Goal: Complete application form: Complete application form

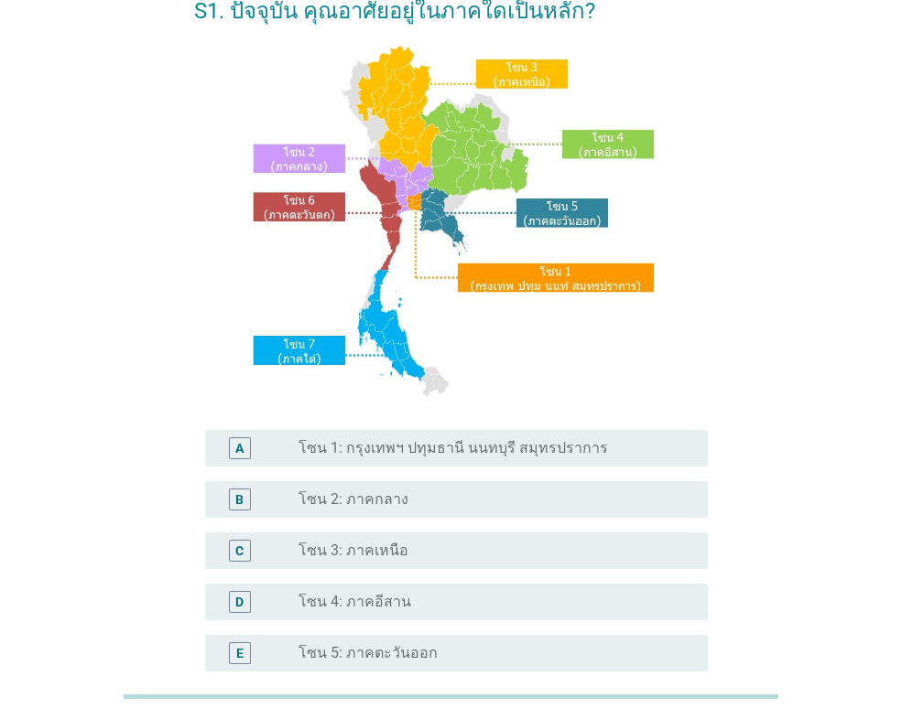
scroll to position [183, 0]
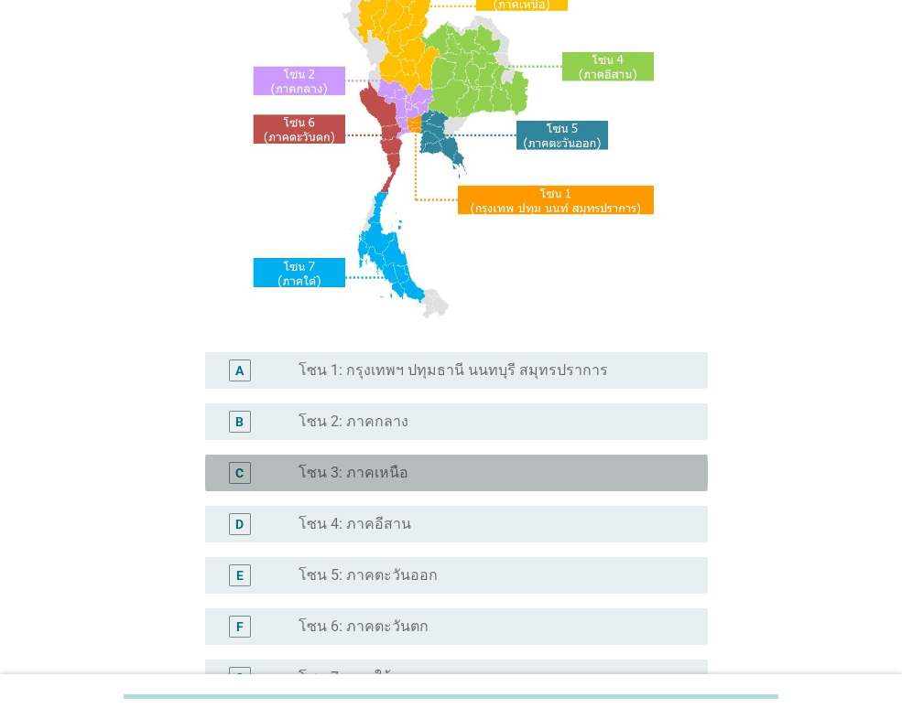
click at [244, 474] on div "C" at bounding box center [240, 473] width 22 height 22
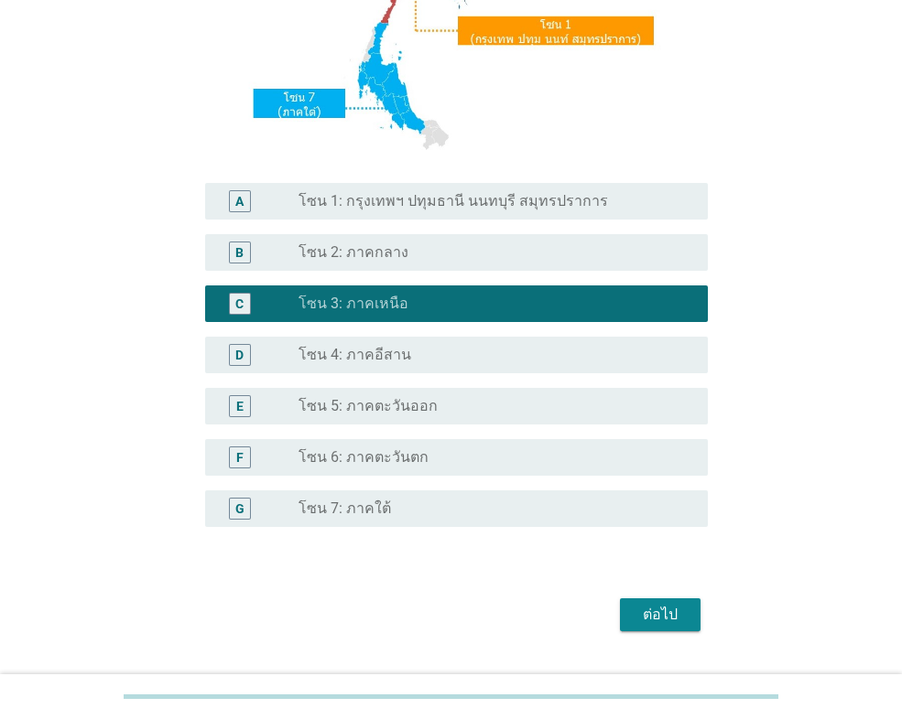
scroll to position [396, 0]
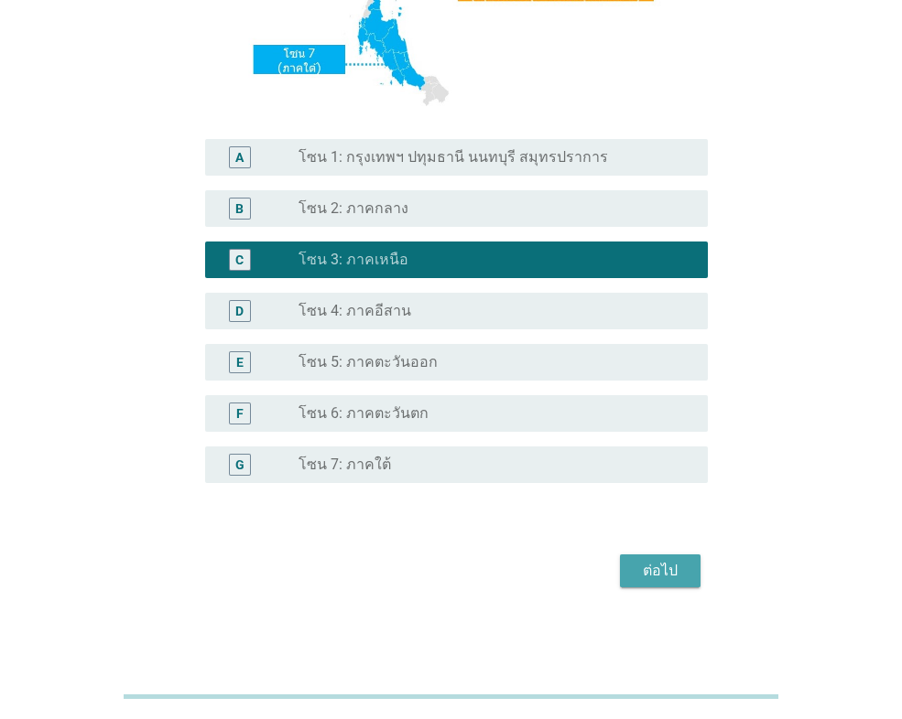
click at [661, 571] on div "ต่อไป" at bounding box center [659, 571] width 51 height 22
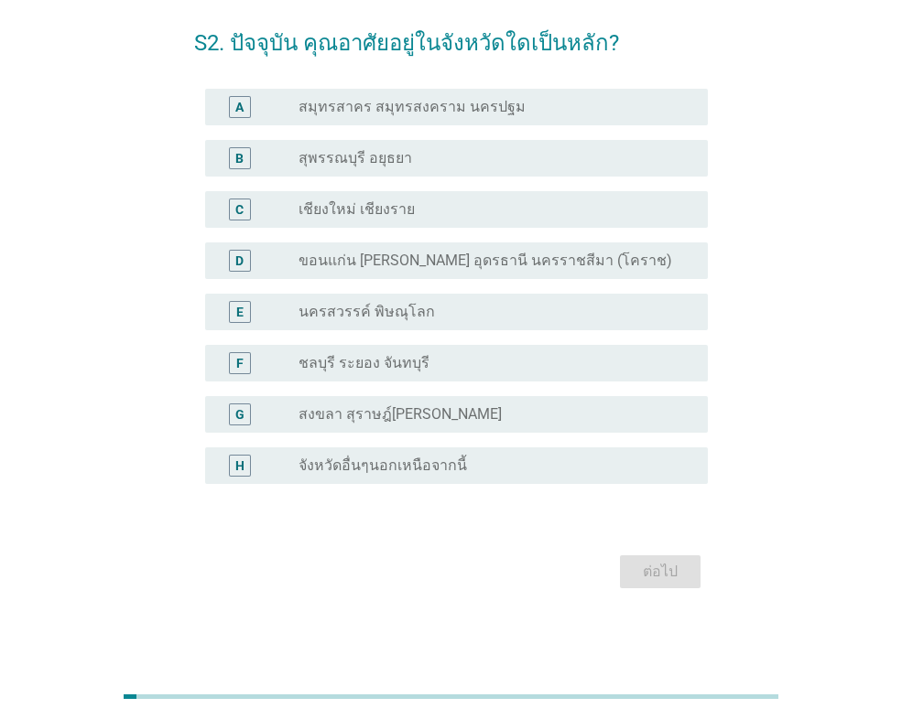
scroll to position [0, 0]
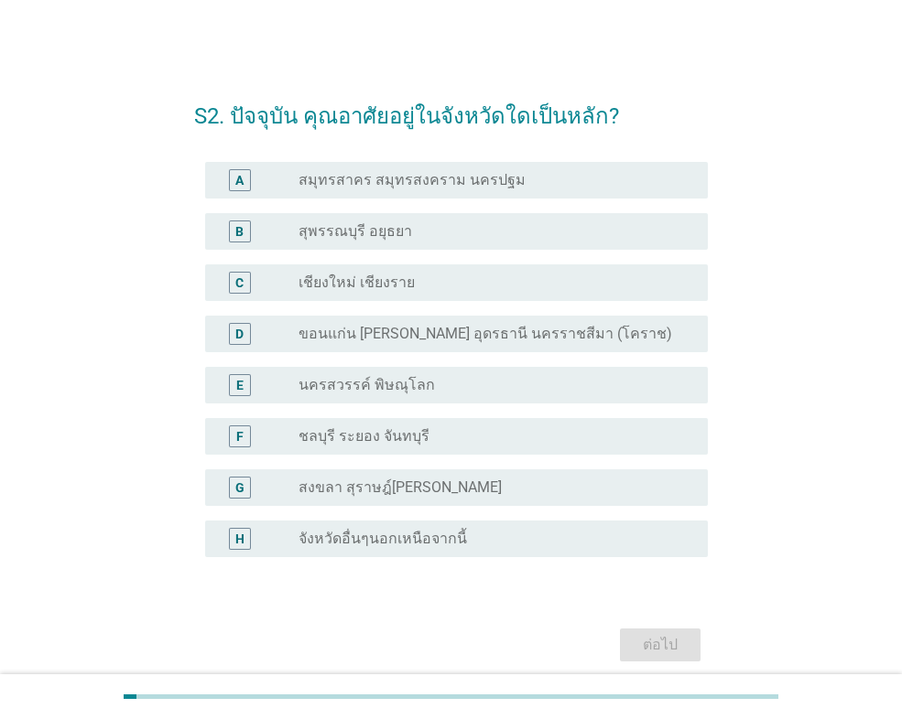
click at [242, 535] on div "H" at bounding box center [239, 538] width 9 height 19
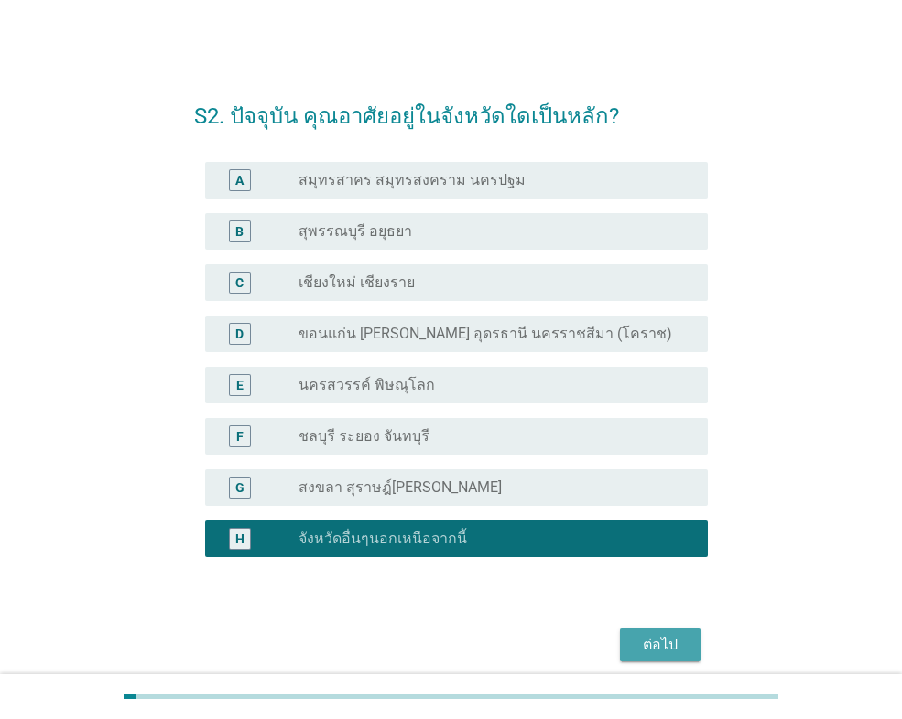
click at [660, 651] on div "ต่อไป" at bounding box center [659, 645] width 51 height 22
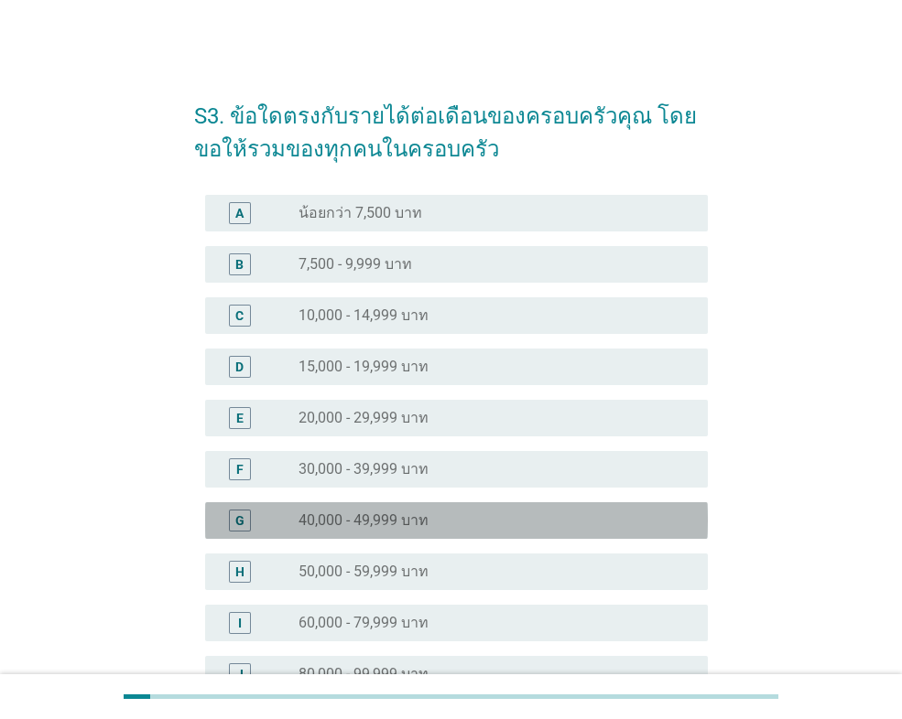
click at [242, 519] on div "G" at bounding box center [239, 520] width 9 height 19
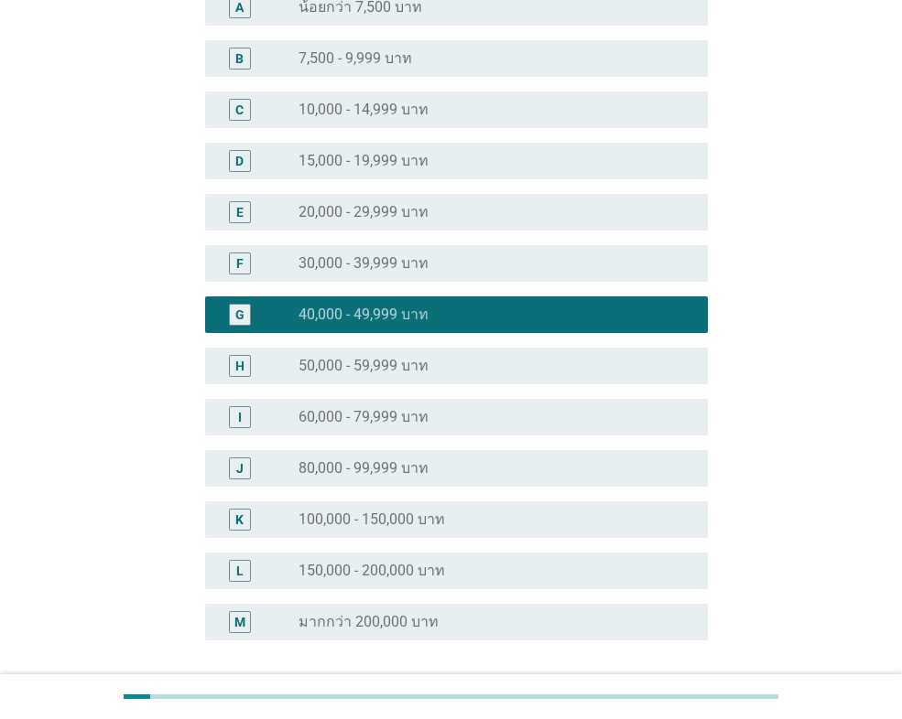
scroll to position [275, 0]
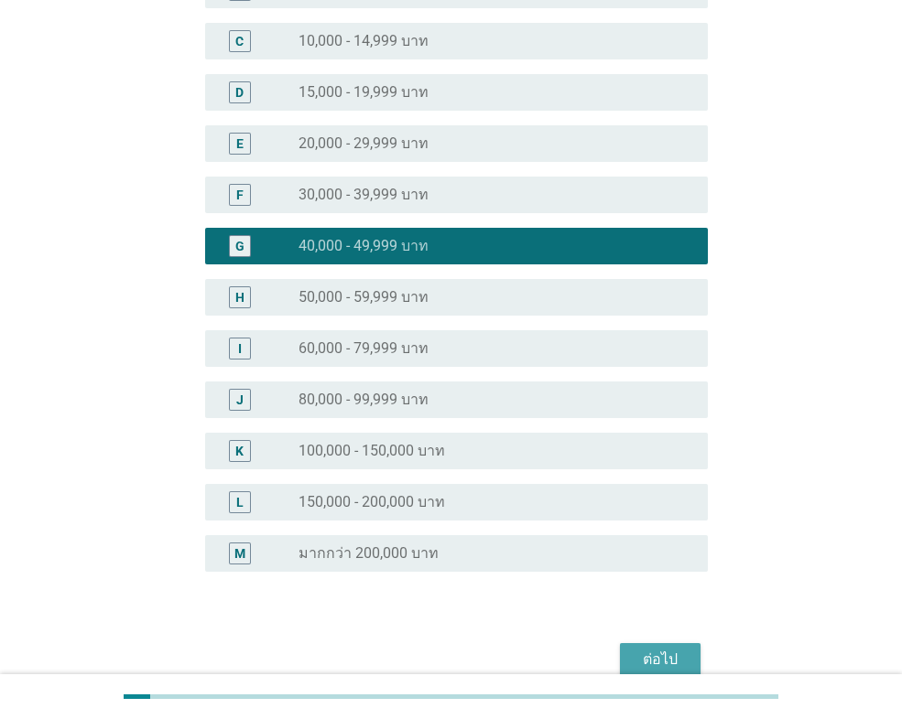
click at [660, 657] on div "ต่อไป" at bounding box center [659, 660] width 51 height 22
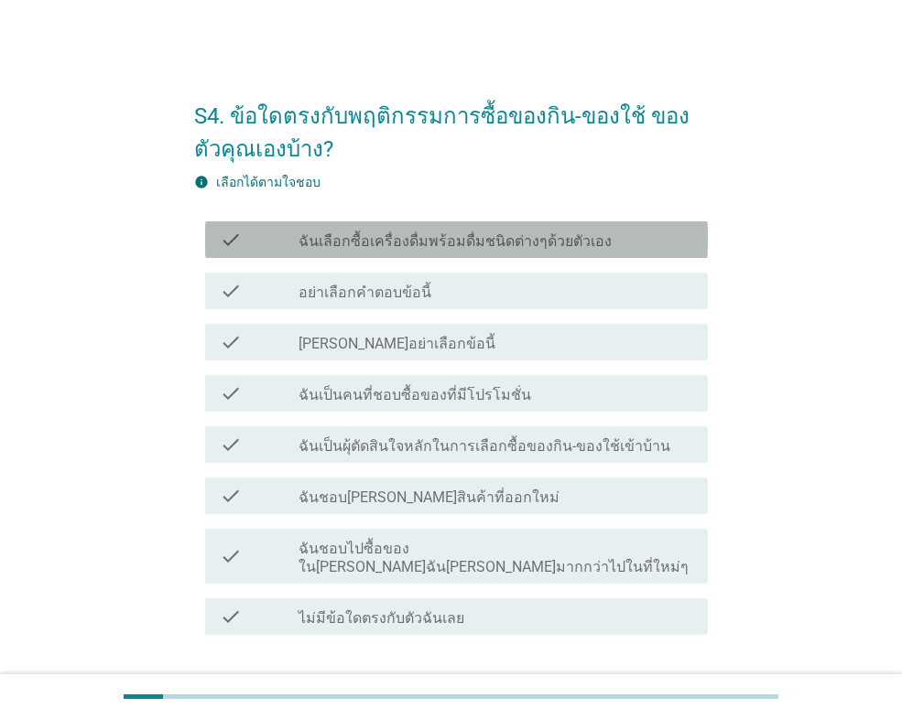
click at [263, 232] on div "check" at bounding box center [259, 240] width 79 height 22
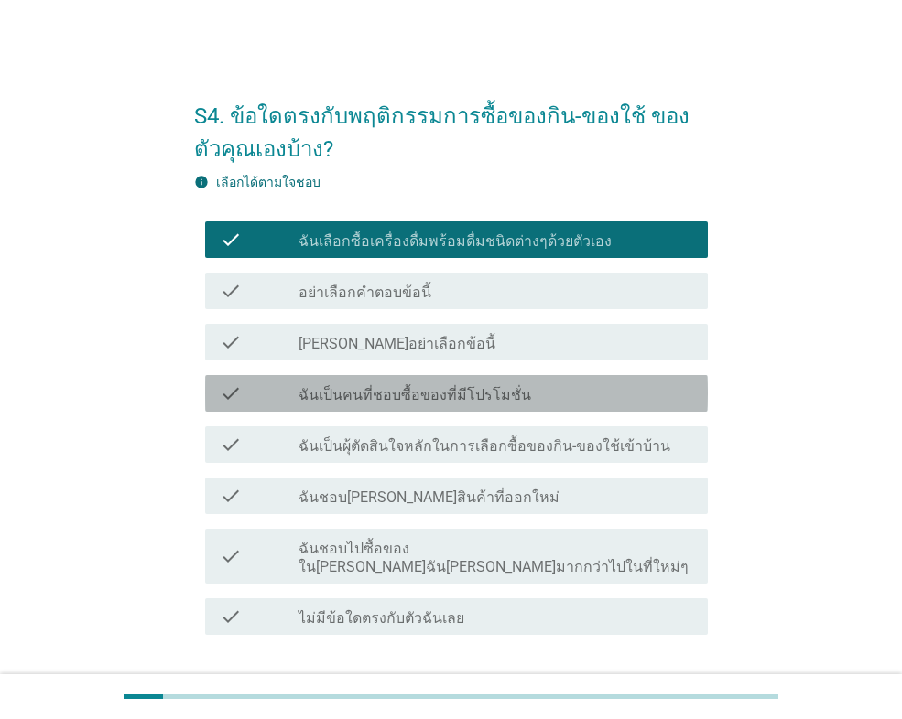
click at [280, 401] on div "check" at bounding box center [259, 394] width 79 height 22
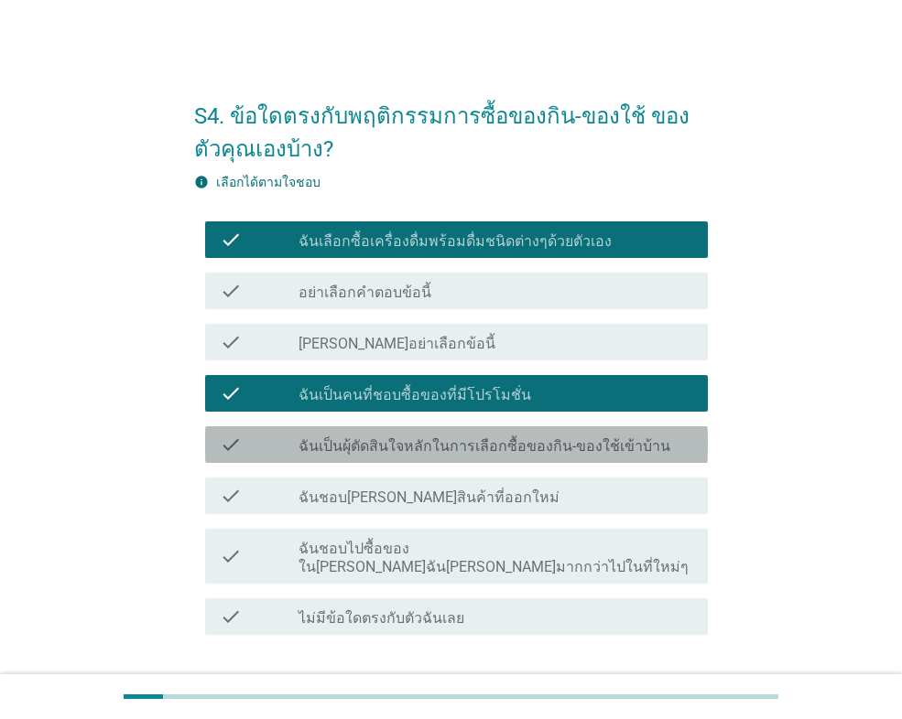
click at [292, 447] on div "check" at bounding box center [259, 445] width 79 height 22
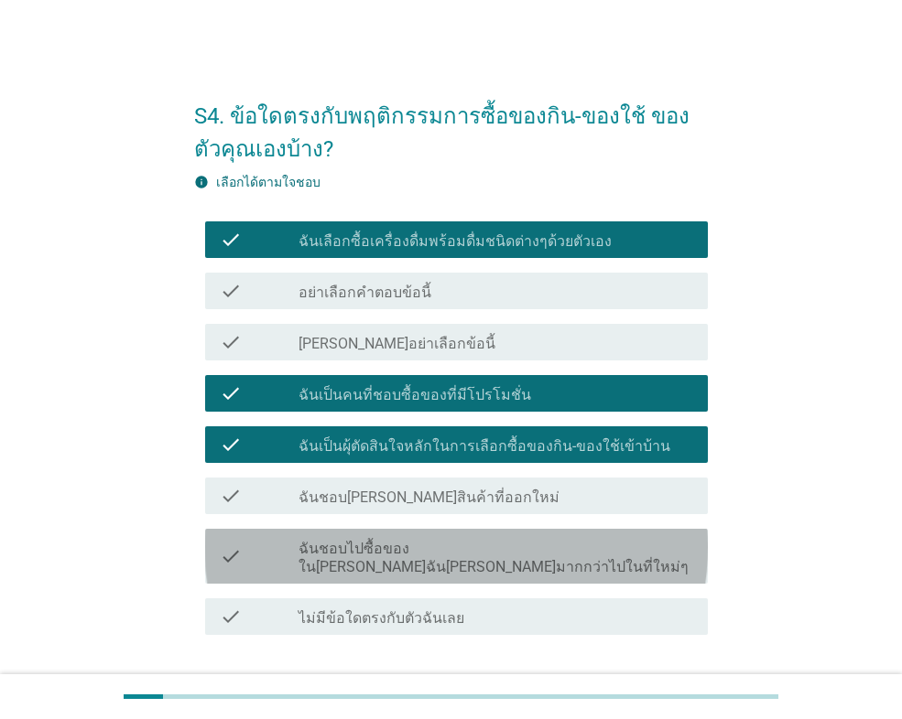
click at [442, 550] on label "ฉันชอบไปซื้อของใน[PERSON_NAME]ฉัน[PERSON_NAME]มากกว่าไปในที่ใหม่ๆ" at bounding box center [495, 558] width 394 height 37
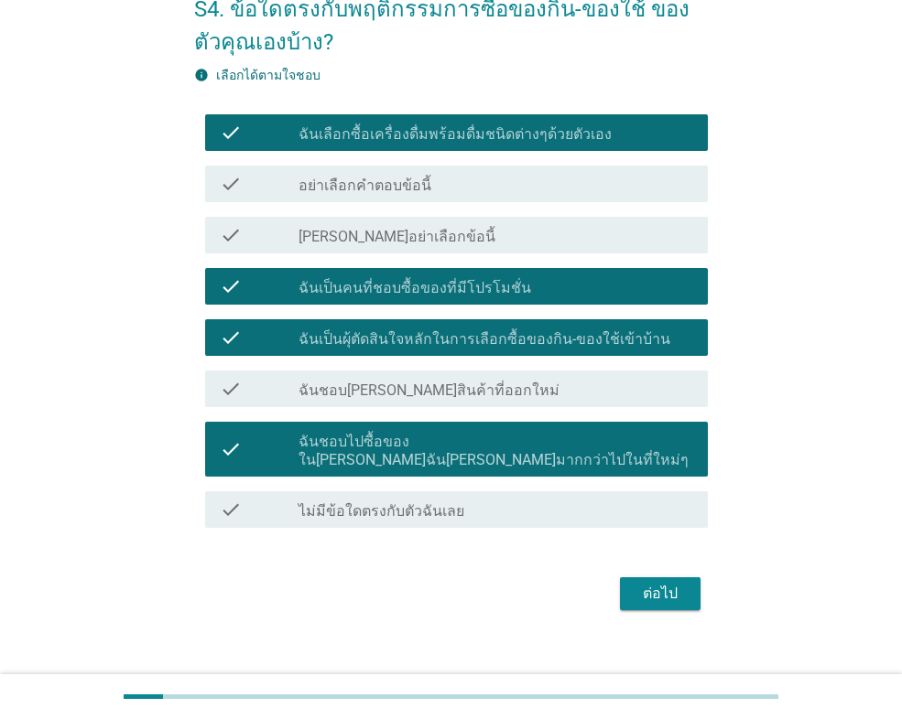
scroll to position [111, 0]
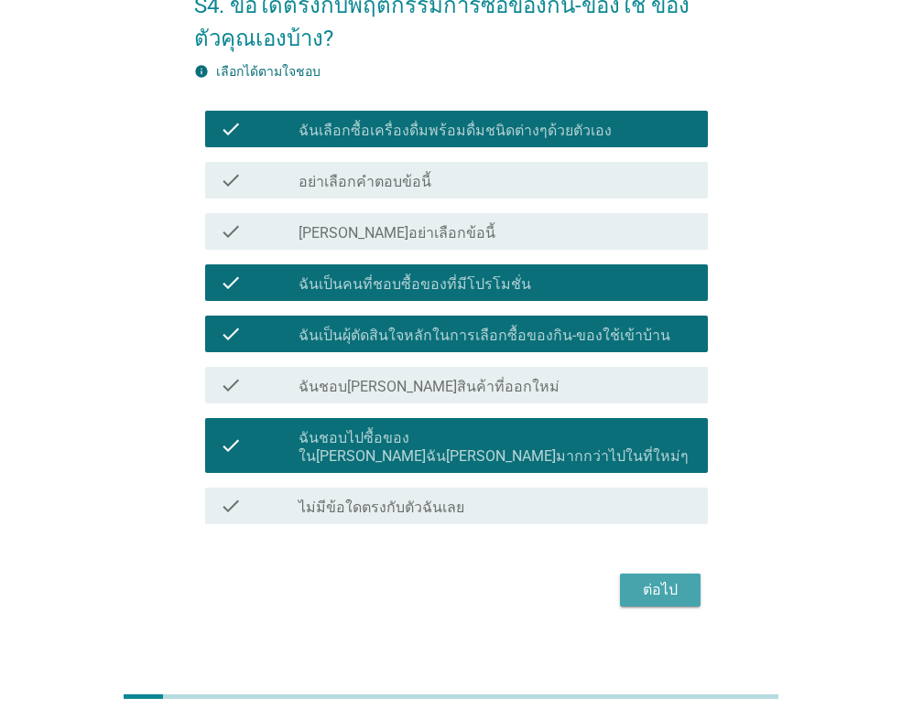
click at [663, 579] on div "ต่อไป" at bounding box center [659, 590] width 51 height 22
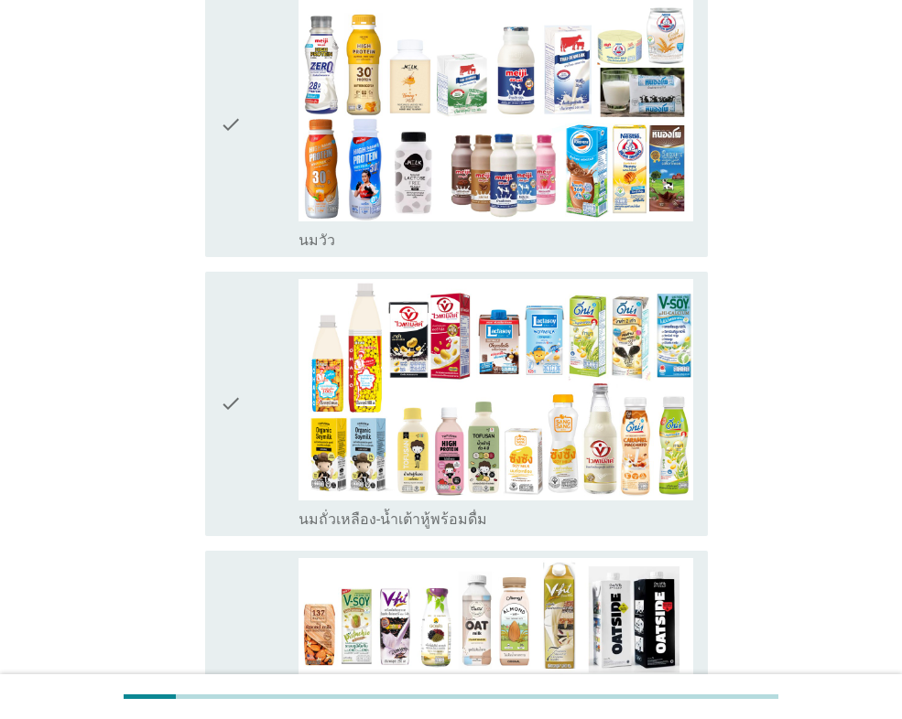
scroll to position [366, 0]
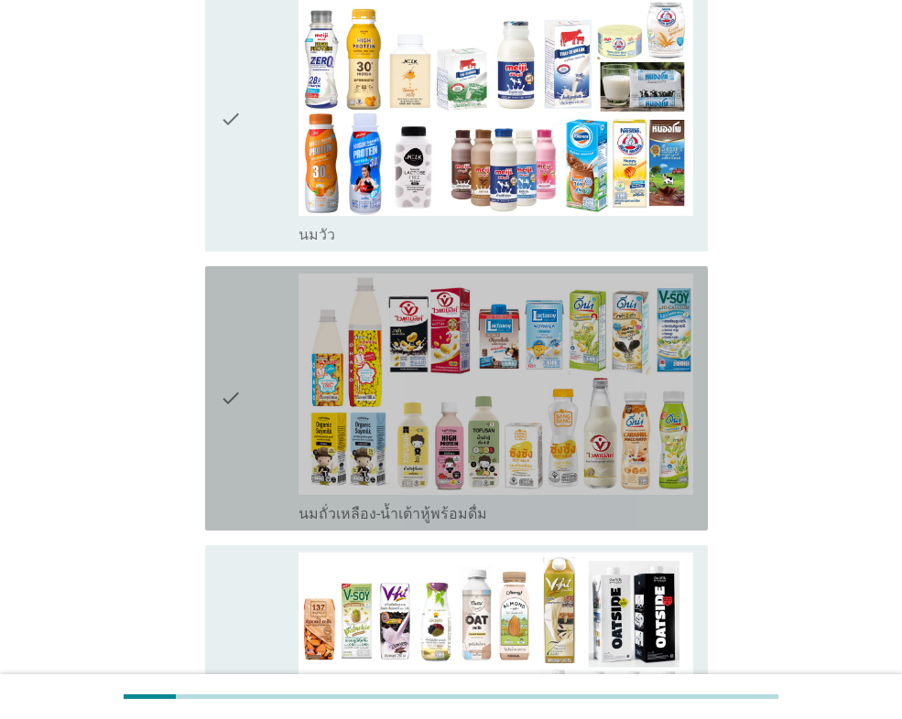
click at [271, 341] on div "check" at bounding box center [259, 399] width 79 height 250
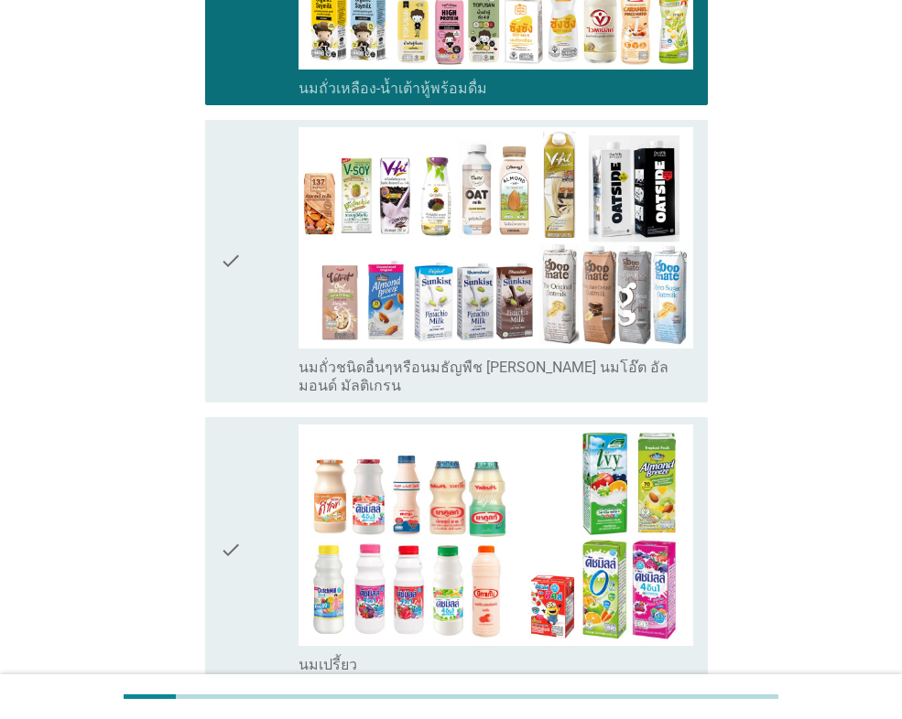
scroll to position [915, 0]
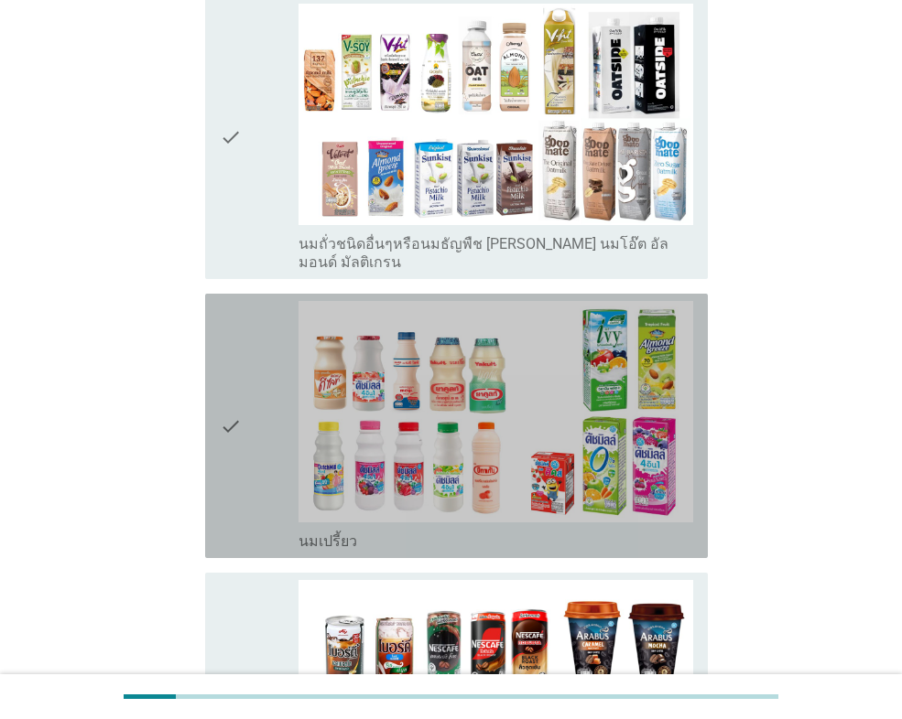
click at [275, 384] on div "check" at bounding box center [259, 426] width 79 height 250
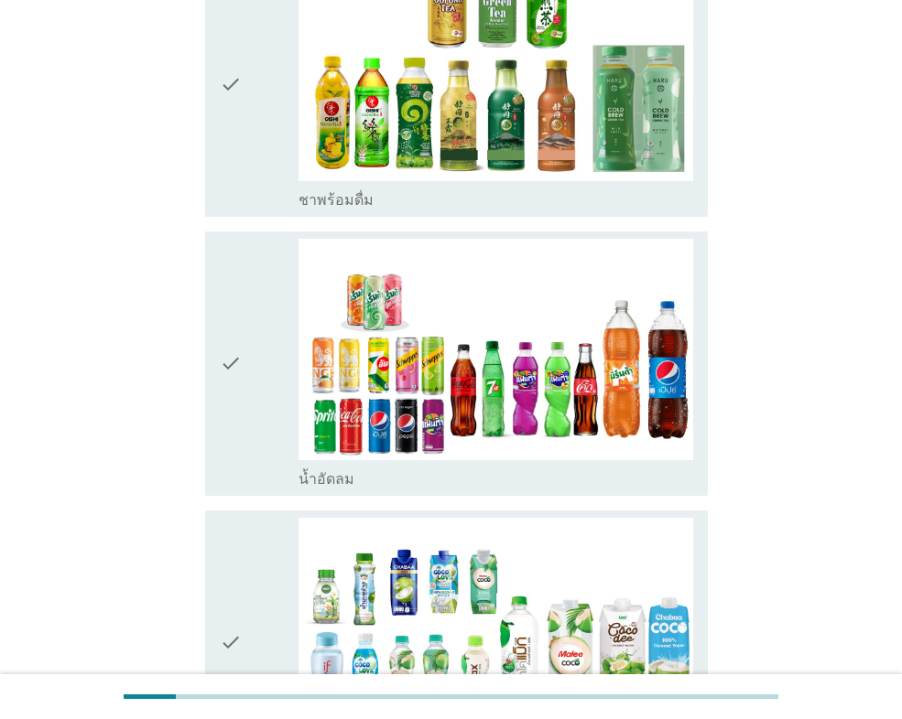
scroll to position [1831, 0]
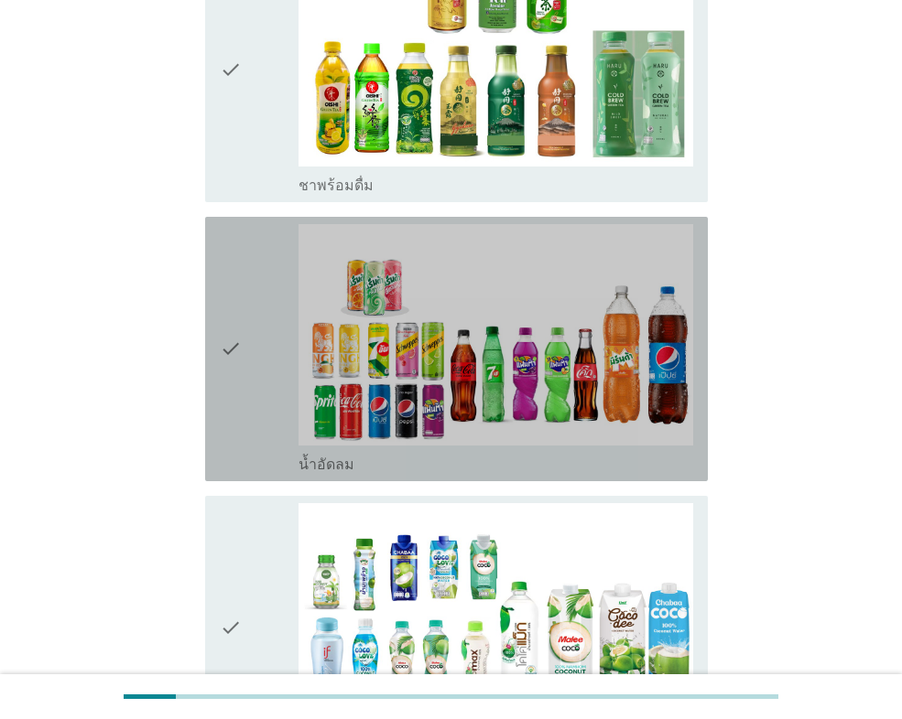
click at [262, 342] on div "check" at bounding box center [259, 349] width 79 height 250
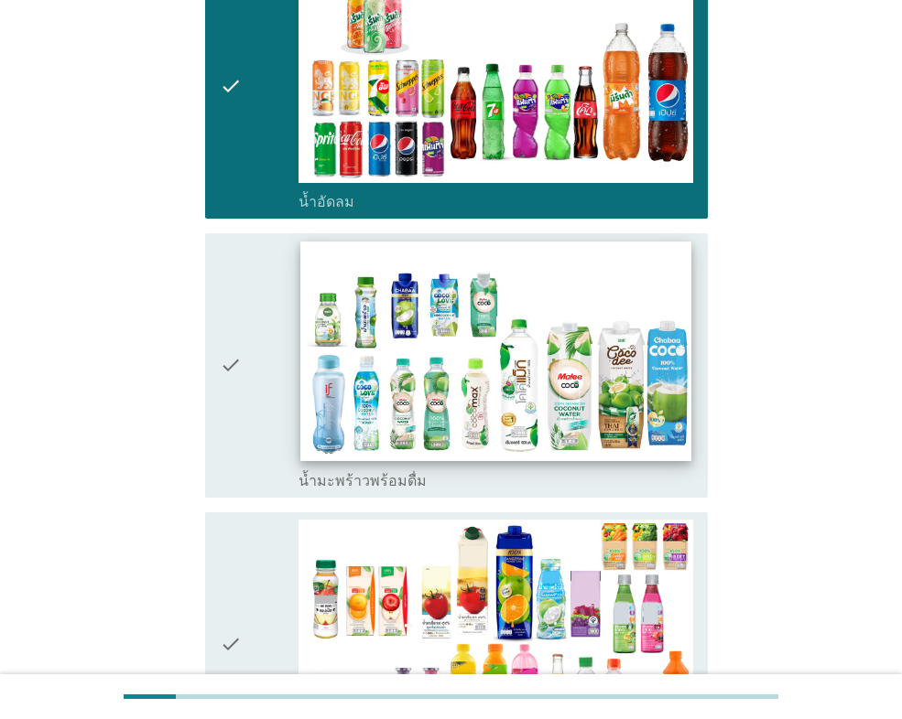
scroll to position [2105, 0]
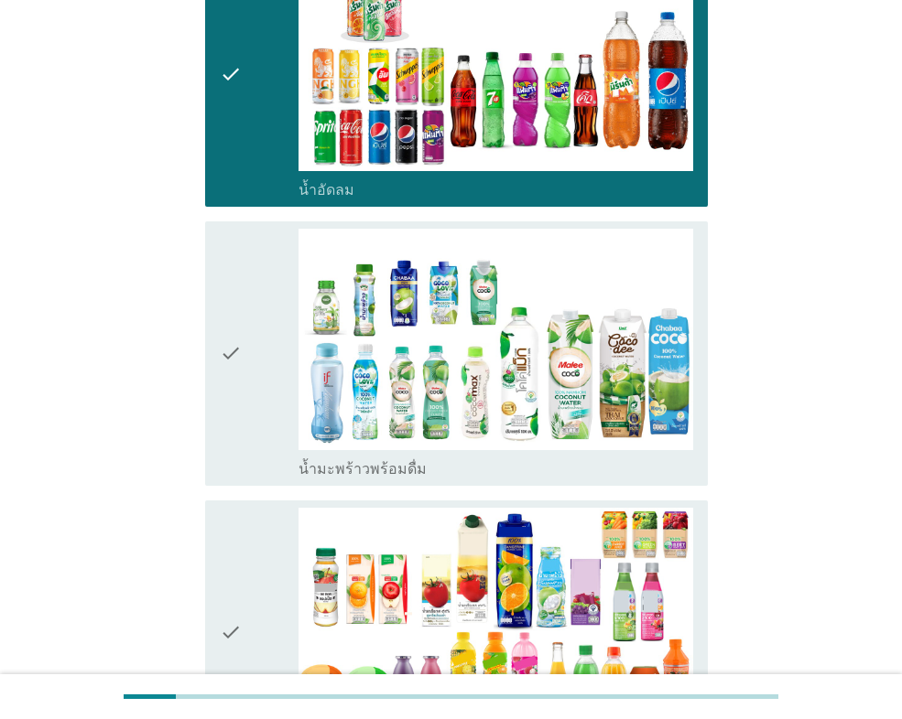
click at [269, 347] on div "check" at bounding box center [259, 354] width 79 height 250
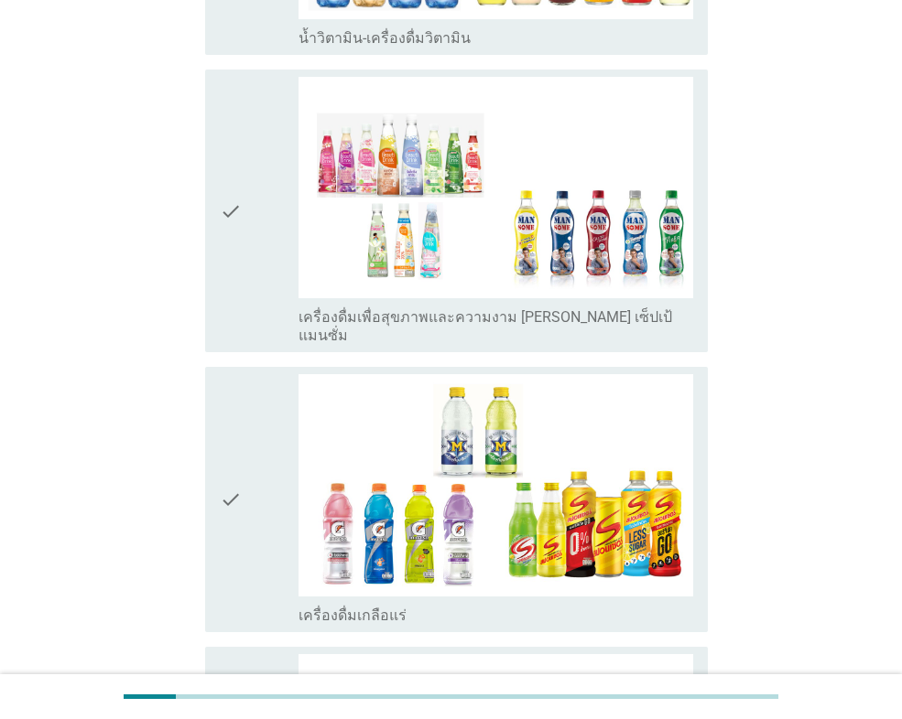
scroll to position [3203, 0]
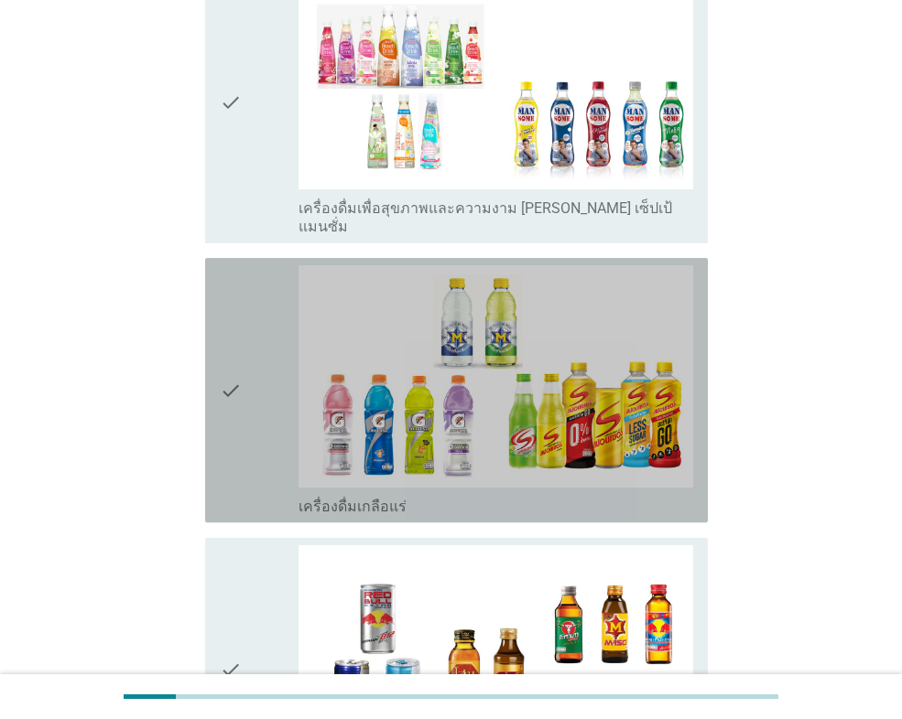
click at [270, 352] on div "check" at bounding box center [259, 390] width 79 height 250
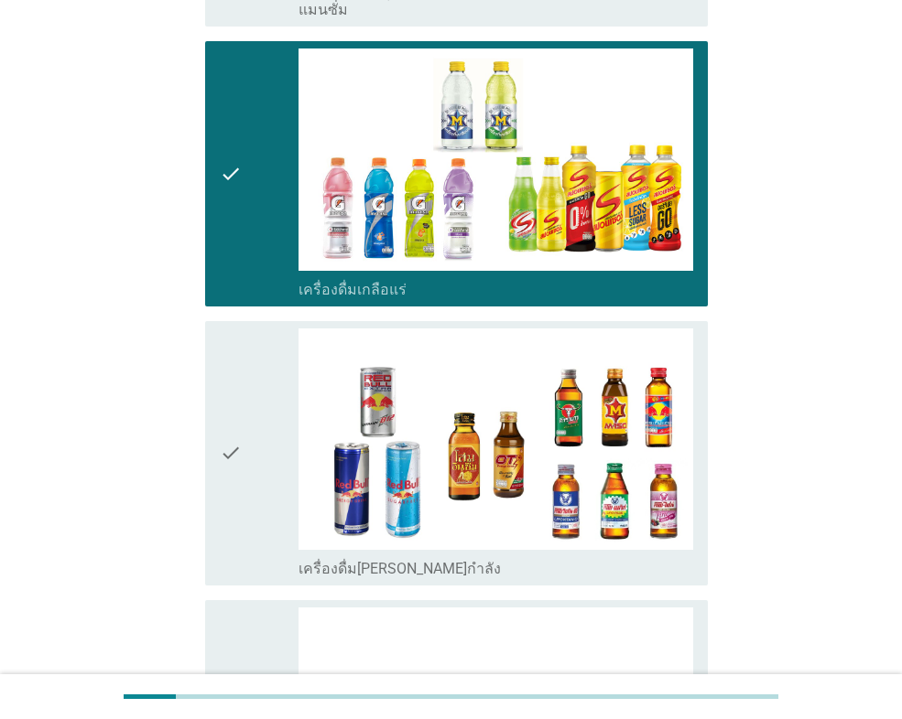
scroll to position [3478, 0]
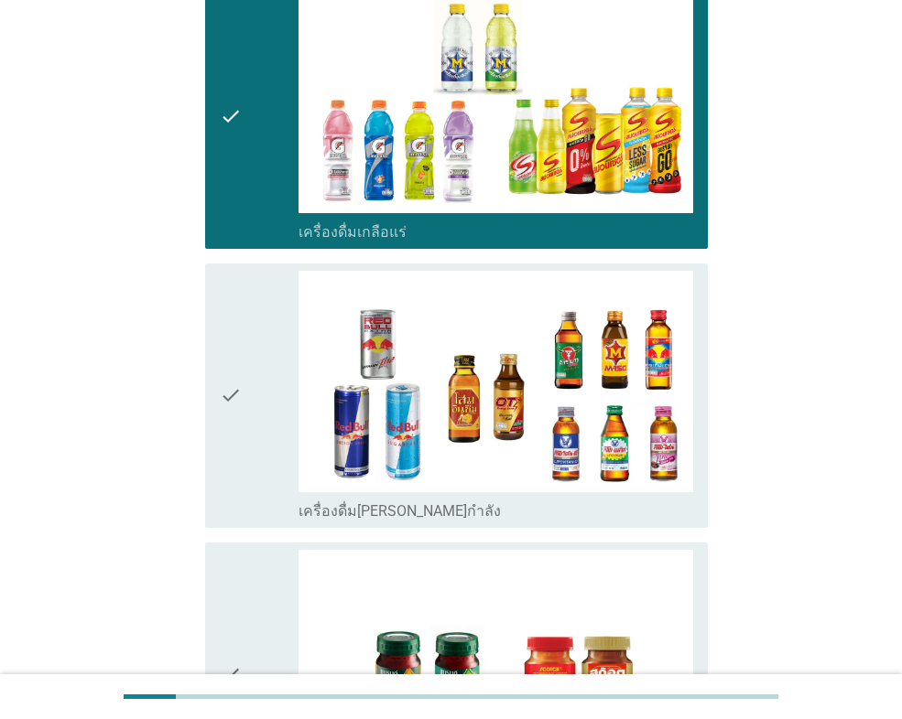
click at [277, 349] on div "check" at bounding box center [259, 396] width 79 height 250
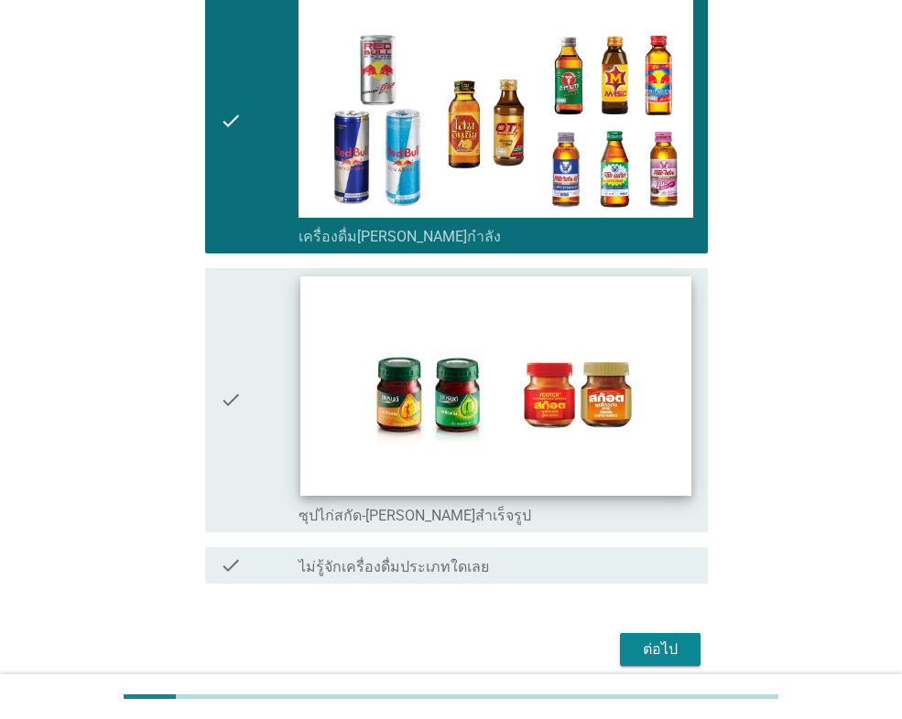
scroll to position [3761, 0]
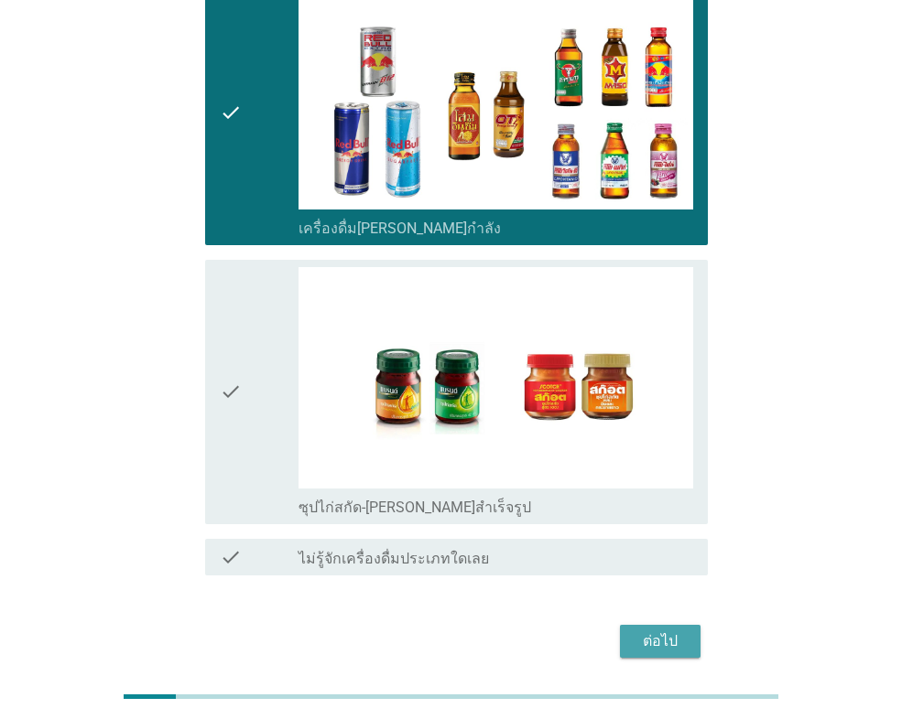
click at [655, 631] on div "ต่อไป" at bounding box center [659, 642] width 51 height 22
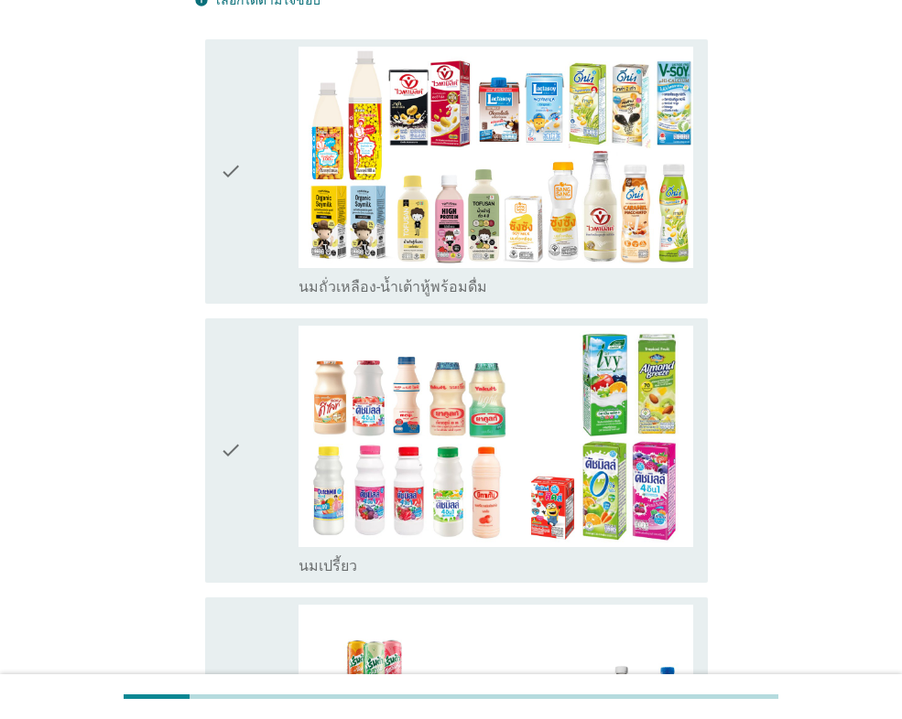
scroll to position [183, 0]
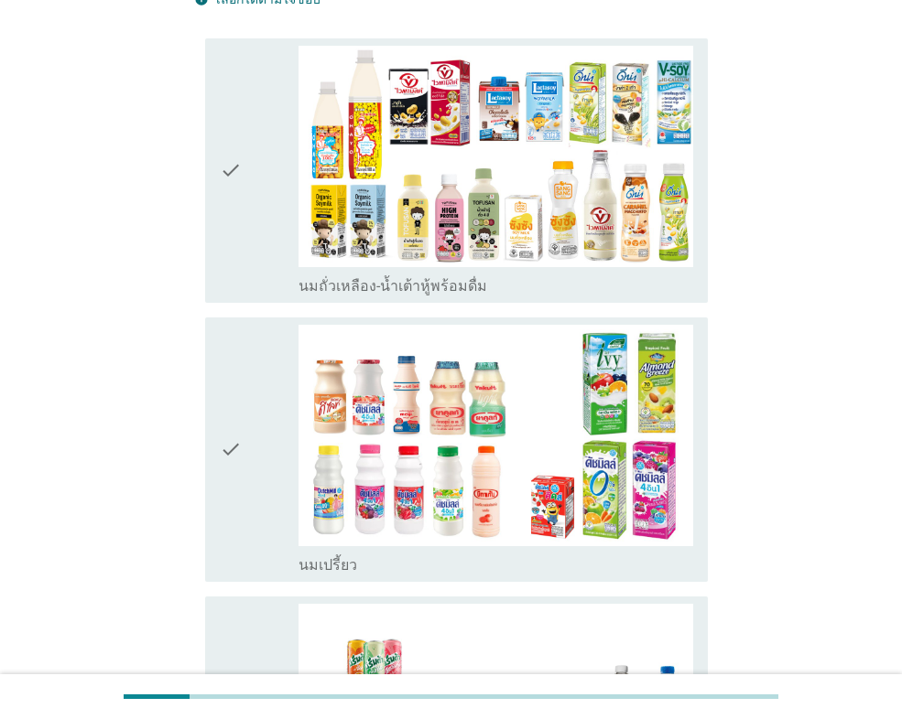
drag, startPoint x: 249, startPoint y: 186, endPoint x: 248, endPoint y: 236, distance: 50.3
click at [251, 191] on div "check" at bounding box center [259, 171] width 79 height 250
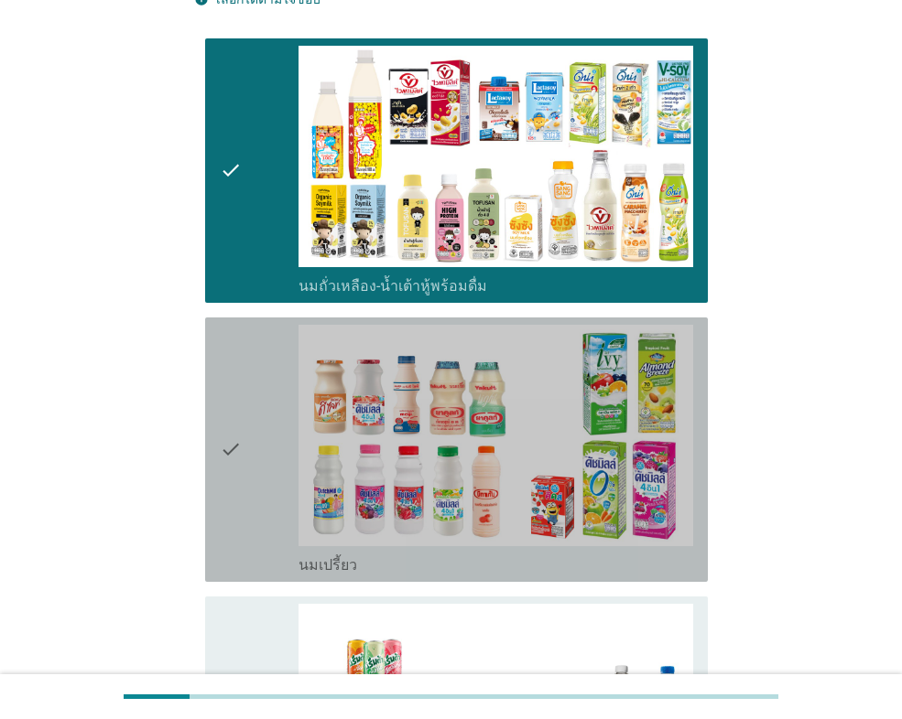
drag, startPoint x: 270, startPoint y: 412, endPoint x: 277, endPoint y: 427, distance: 16.4
click at [271, 413] on div "check" at bounding box center [259, 450] width 79 height 250
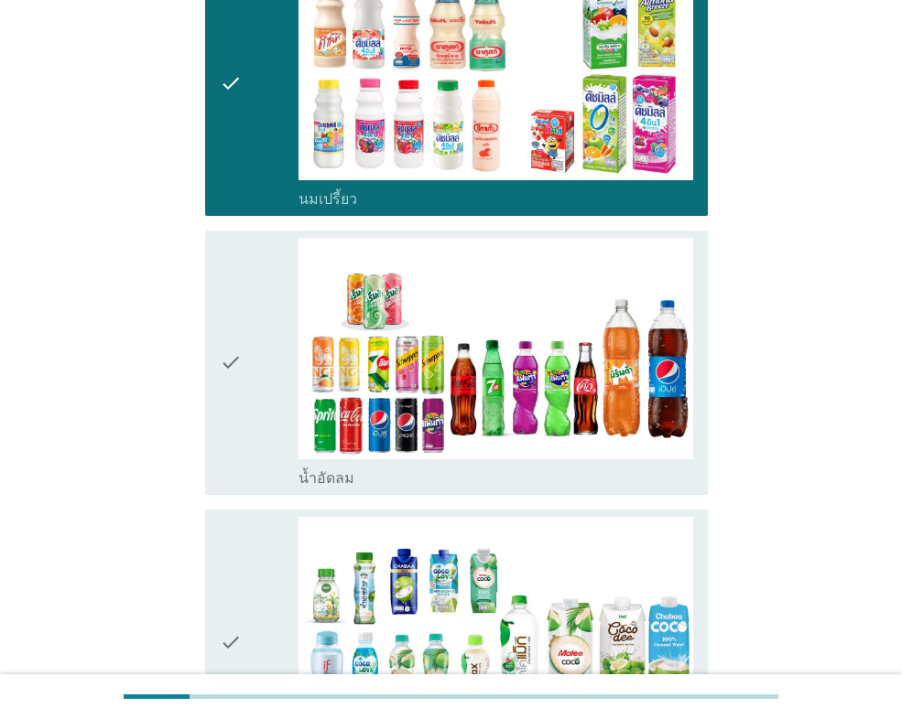
click at [260, 374] on div "check" at bounding box center [259, 363] width 79 height 250
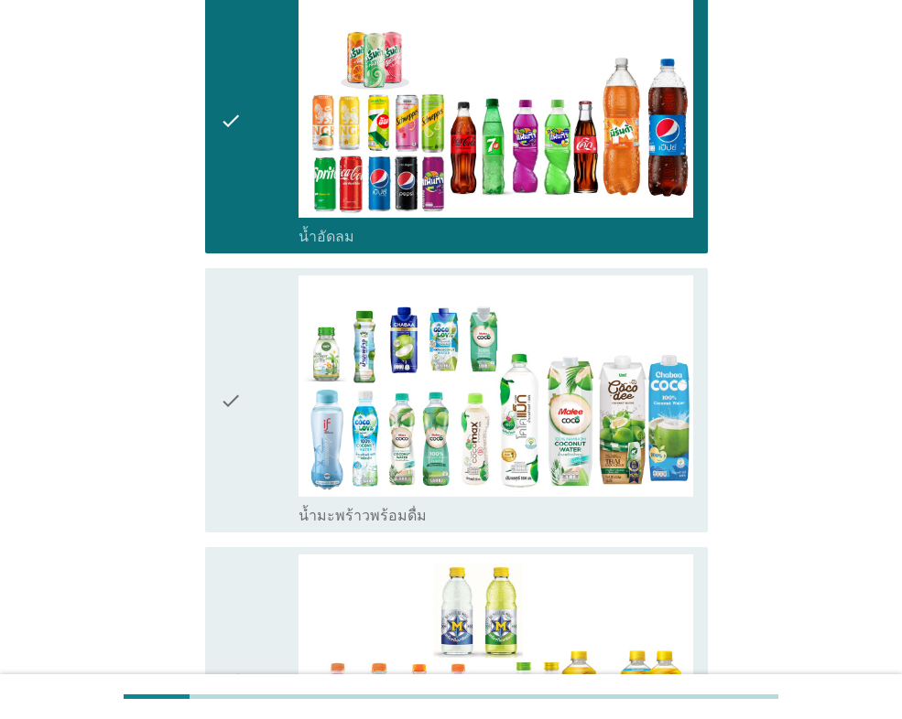
scroll to position [824, 0]
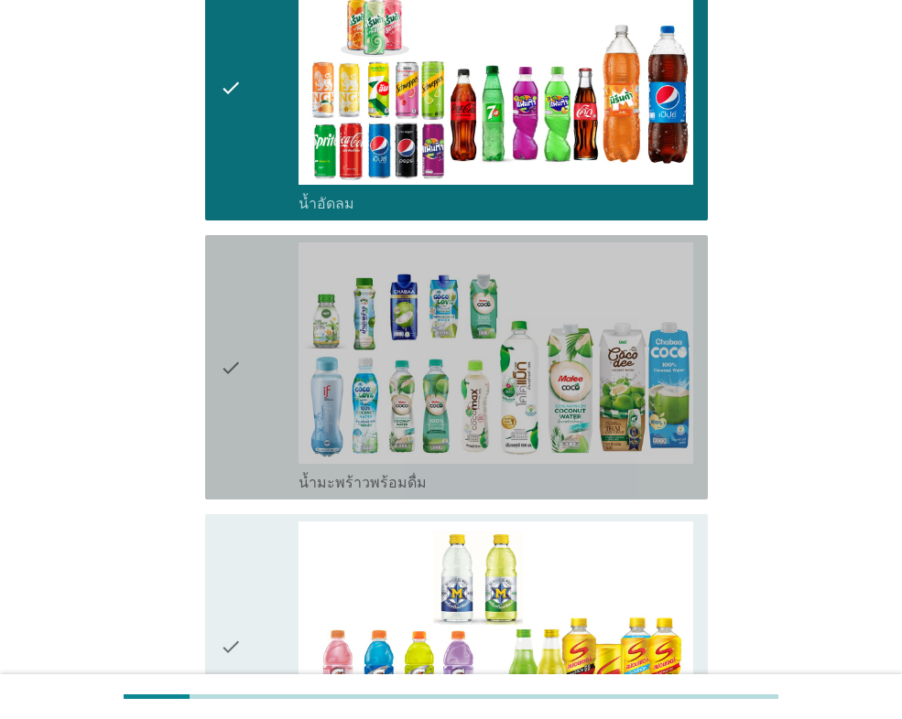
drag, startPoint x: 258, startPoint y: 397, endPoint x: 273, endPoint y: 469, distance: 72.9
click at [259, 397] on div "check" at bounding box center [259, 368] width 79 height 250
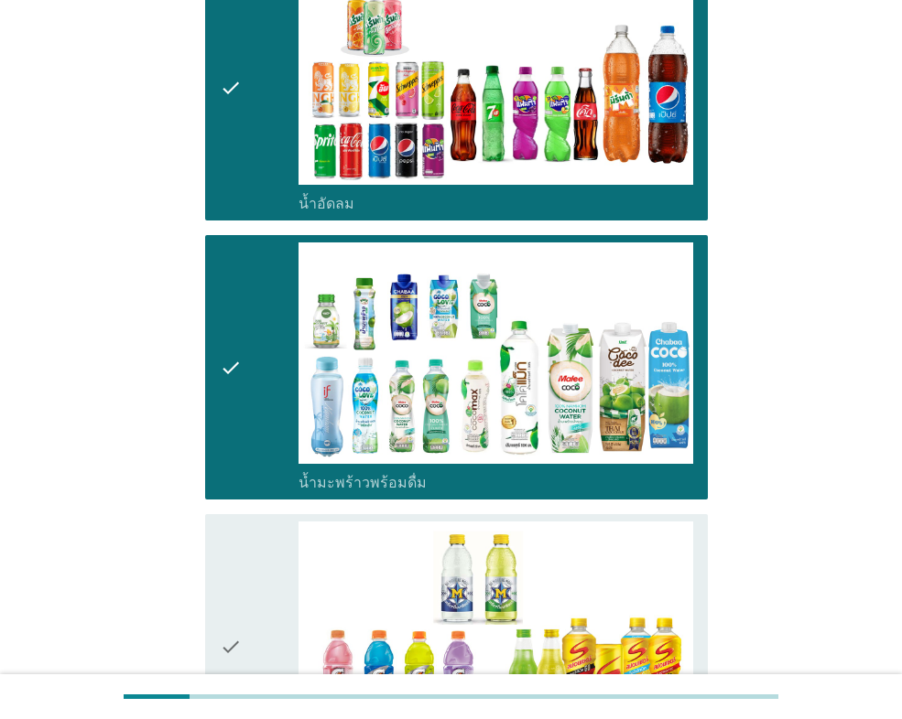
click at [276, 546] on div "check" at bounding box center [259, 647] width 79 height 250
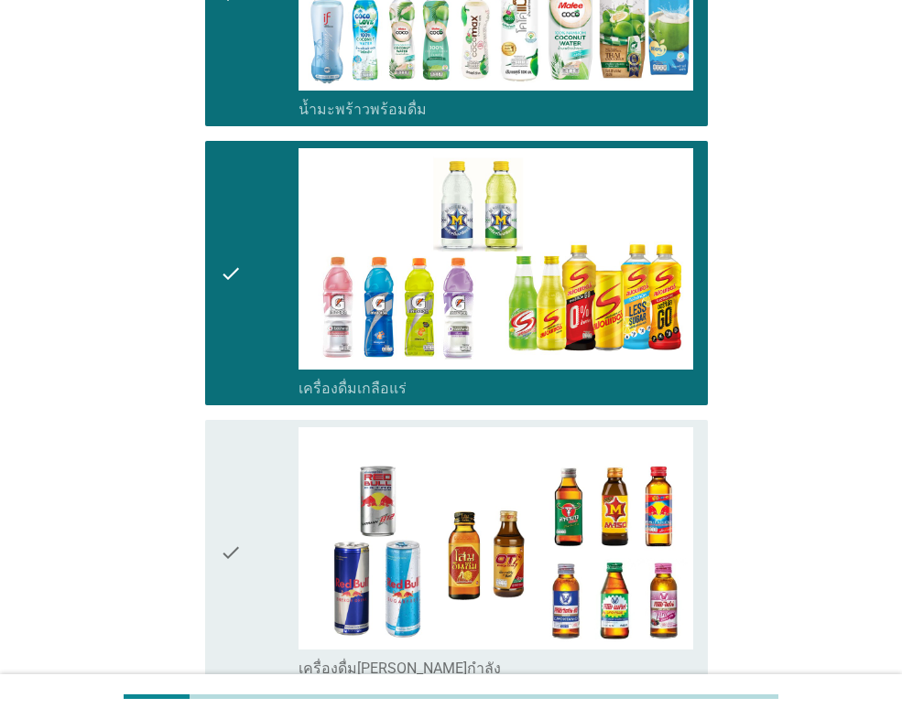
scroll to position [1281, 0]
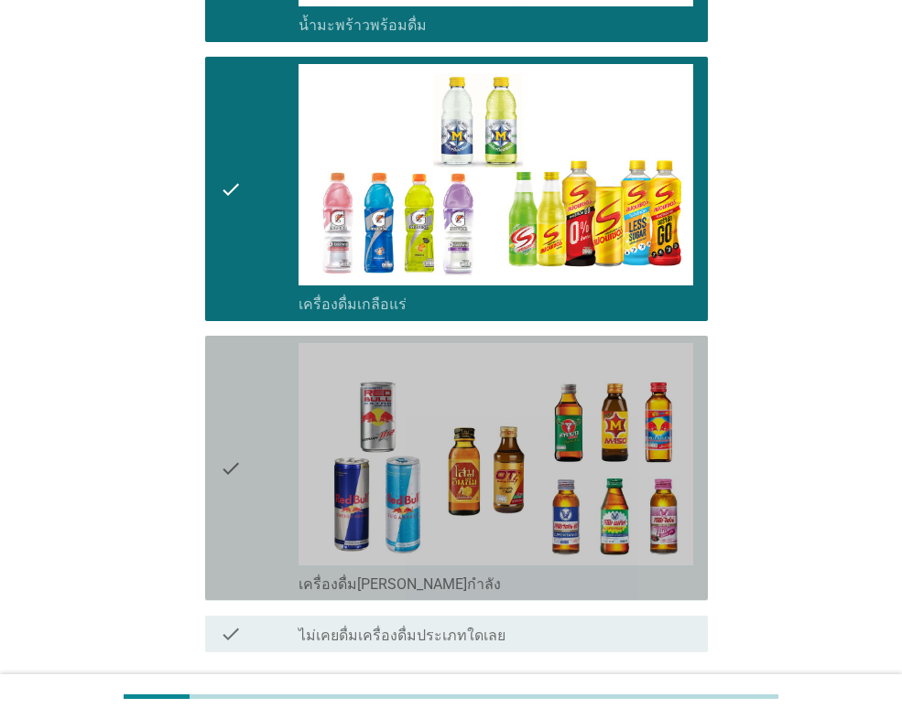
click at [267, 473] on div "check" at bounding box center [259, 468] width 79 height 250
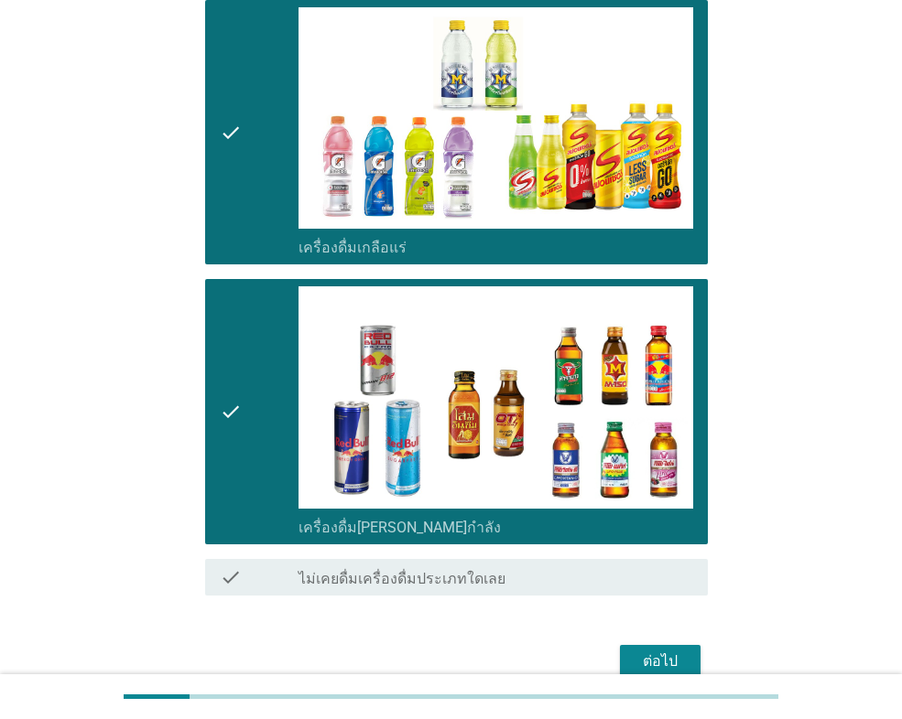
scroll to position [1395, 0]
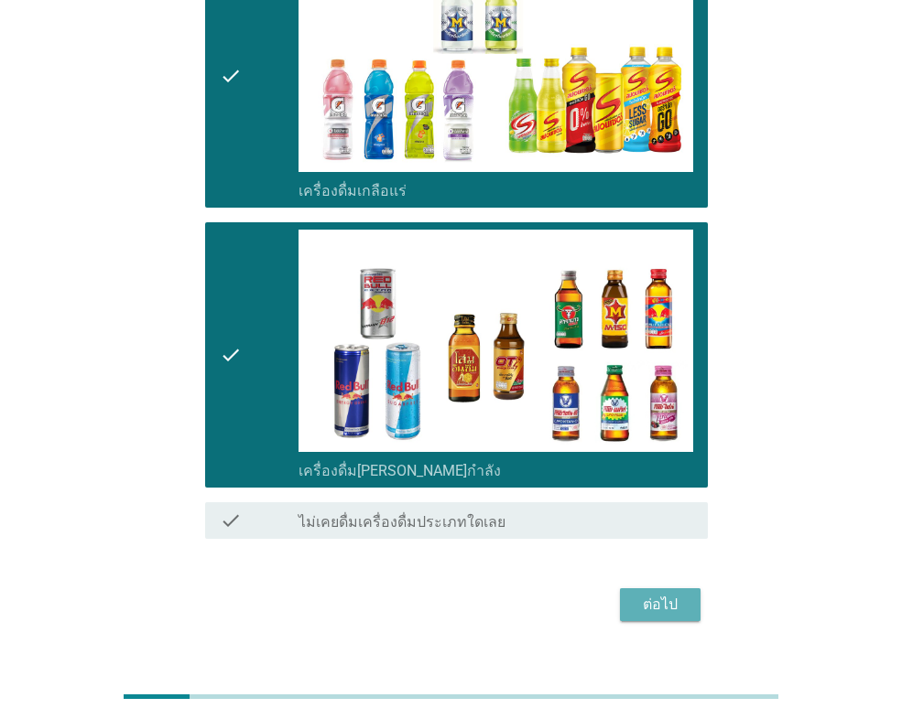
click at [664, 594] on div "ต่อไป" at bounding box center [659, 605] width 51 height 22
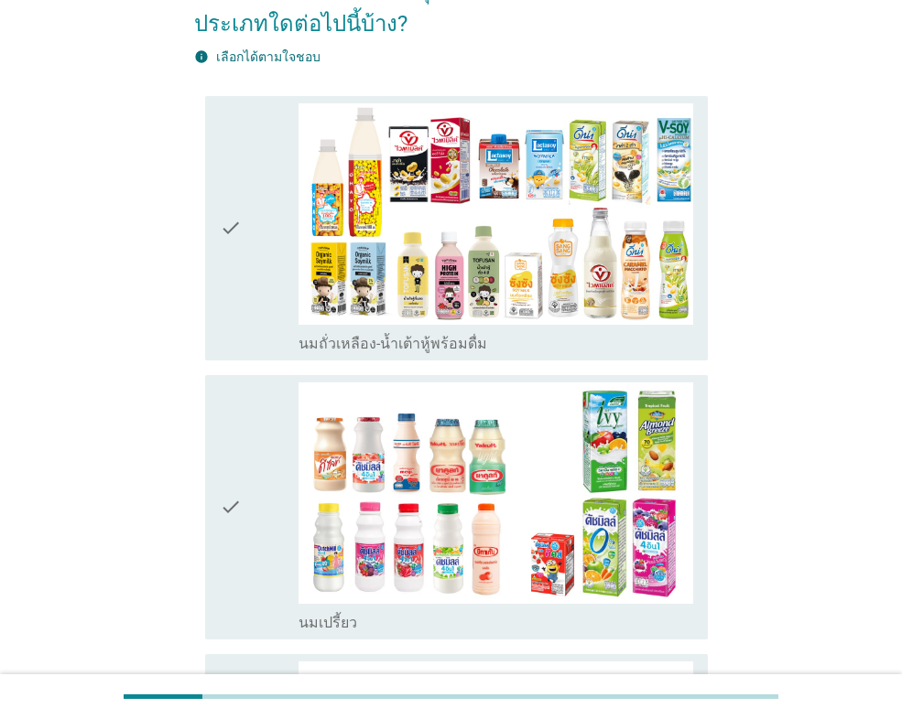
scroll to position [183, 0]
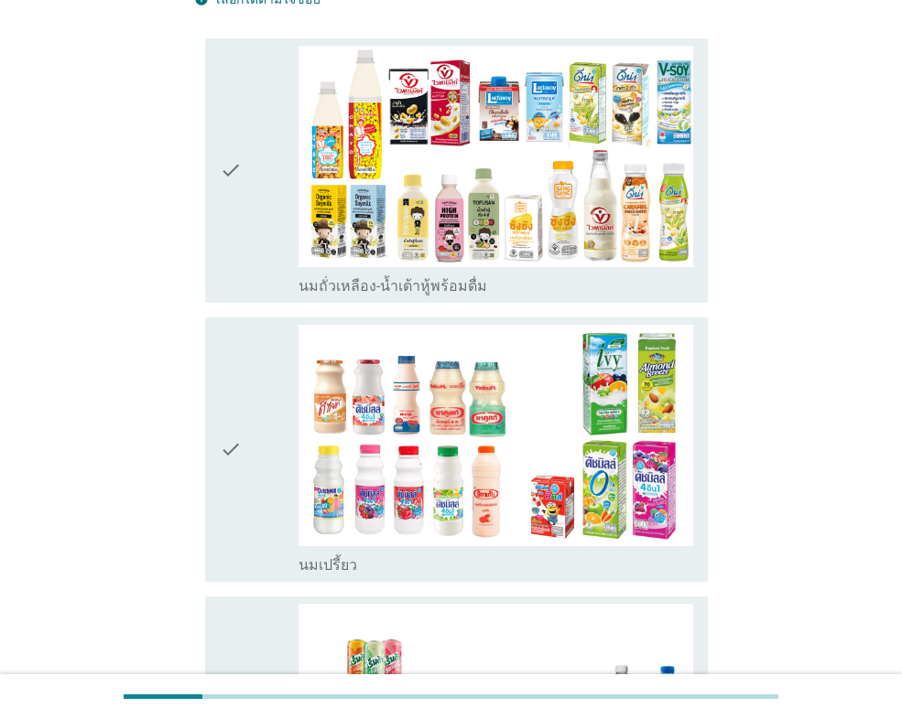
click at [268, 428] on div "check" at bounding box center [259, 450] width 79 height 250
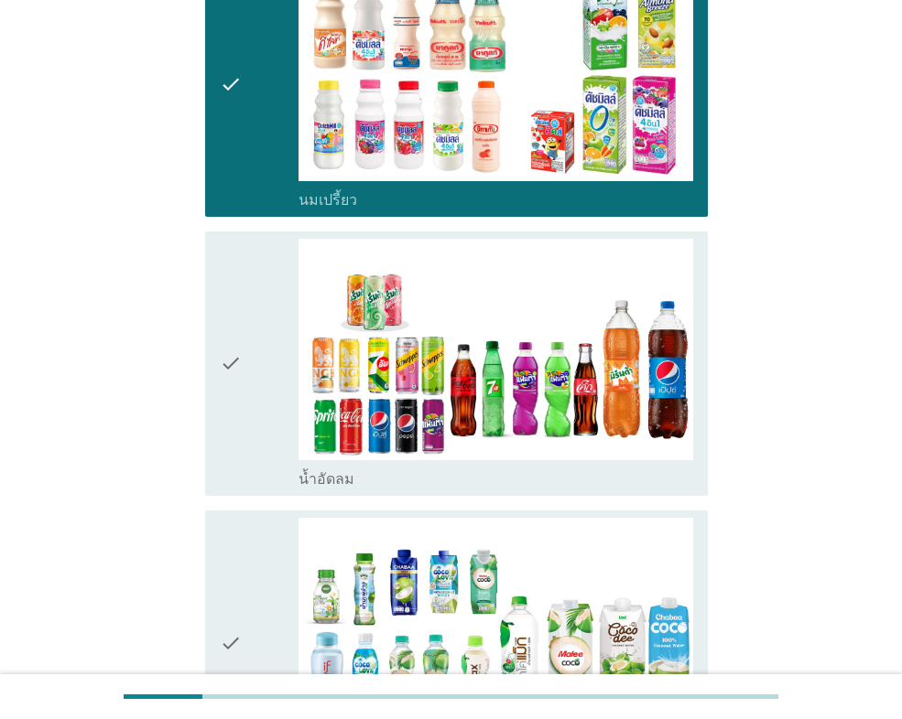
scroll to position [549, 0]
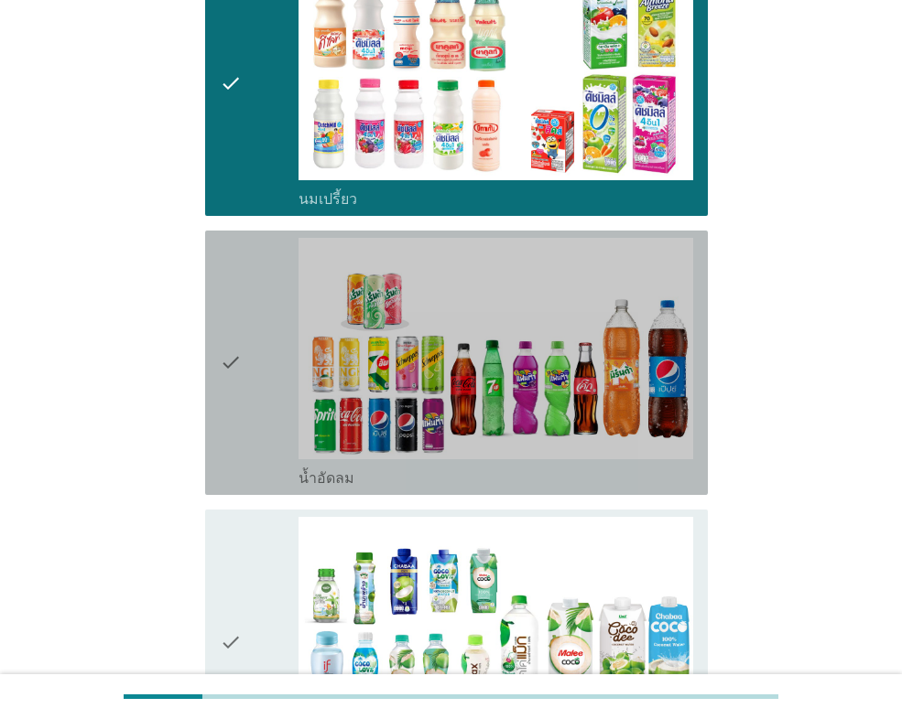
click at [276, 371] on div "check" at bounding box center [259, 363] width 79 height 250
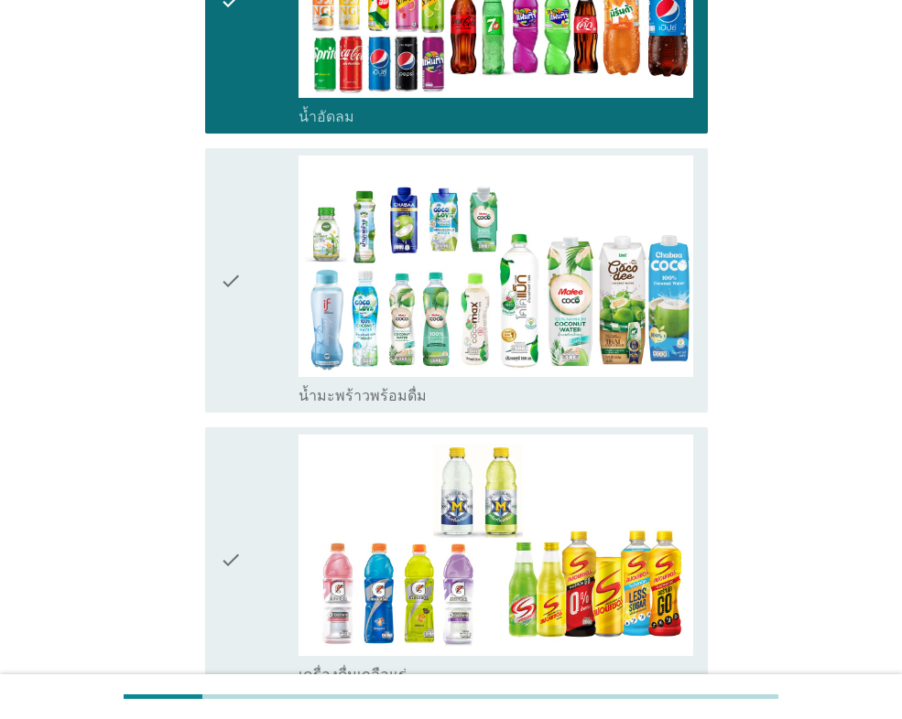
scroll to position [915, 0]
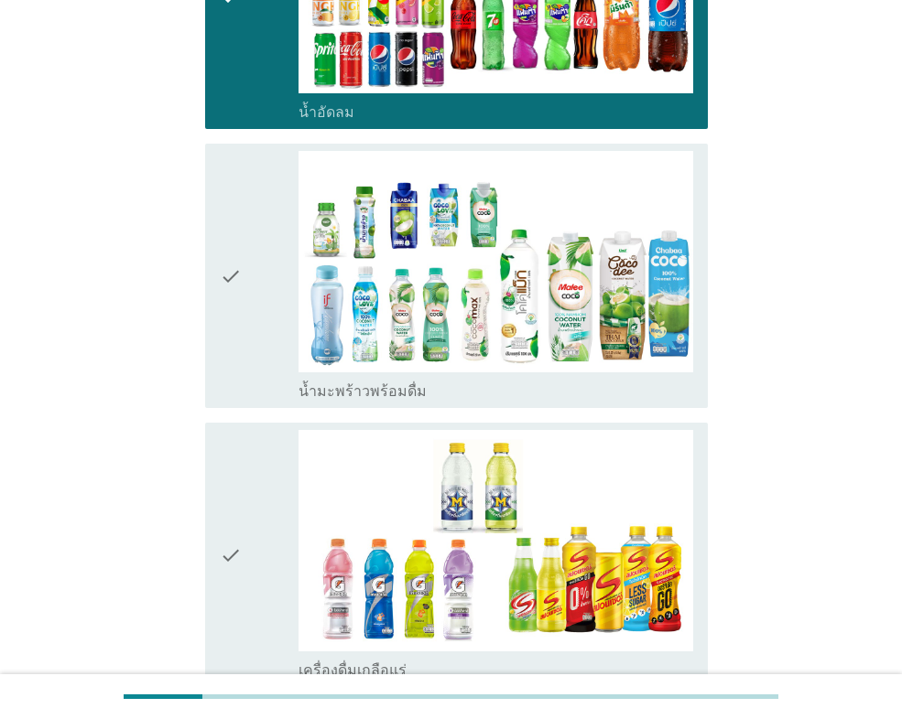
click at [273, 310] on div "check" at bounding box center [259, 276] width 79 height 250
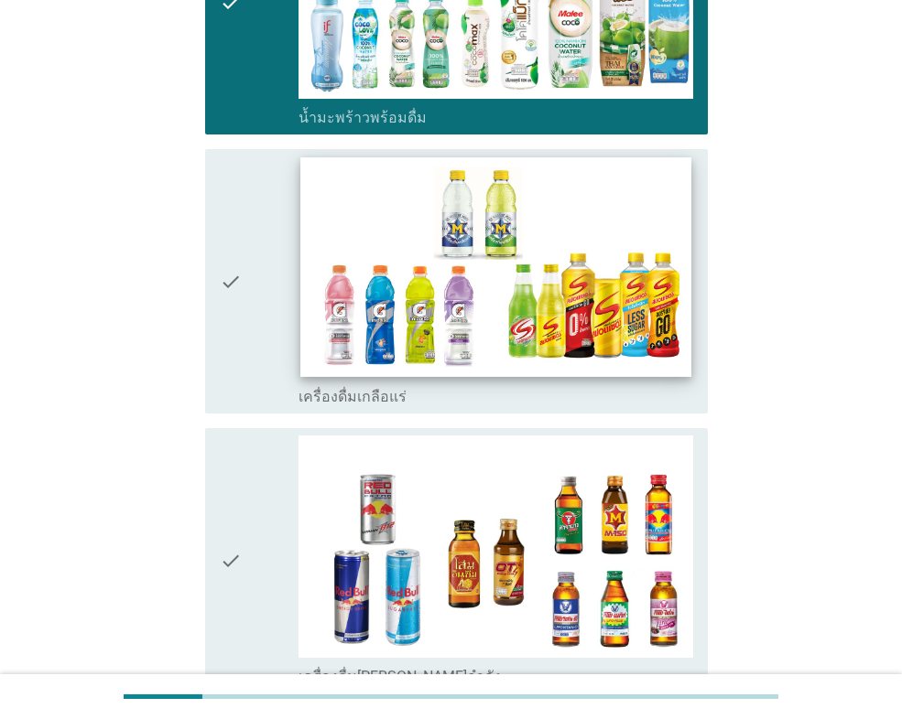
scroll to position [1190, 0]
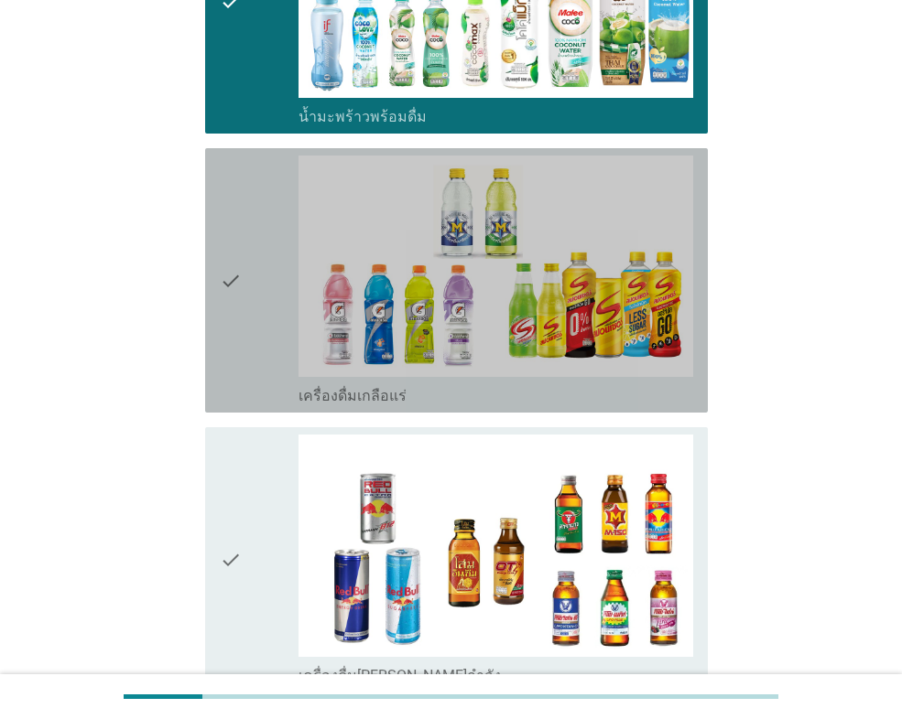
click at [275, 306] on div "check" at bounding box center [259, 281] width 79 height 250
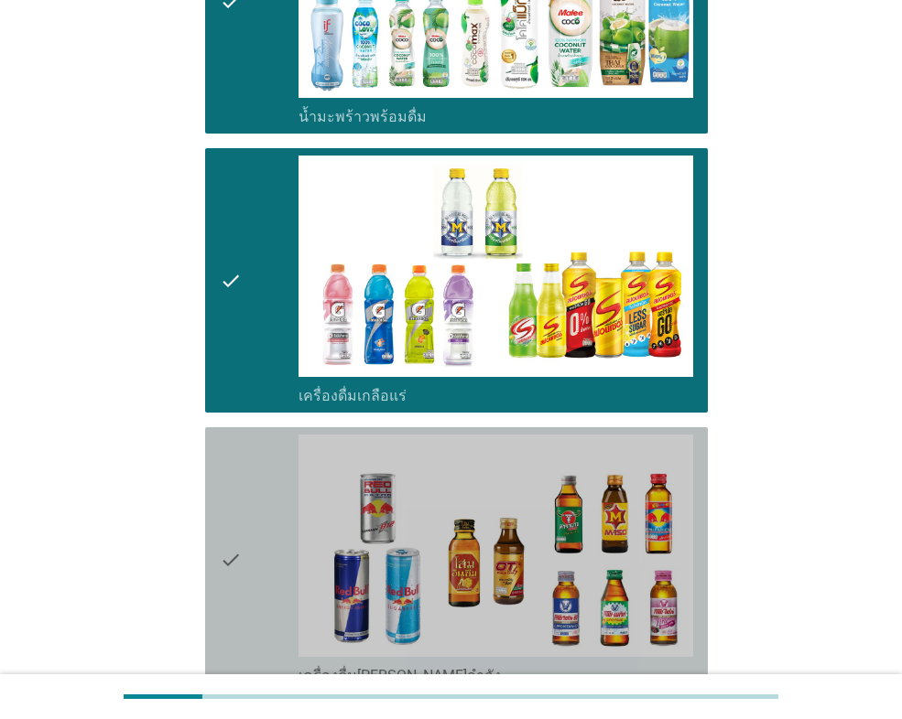
click at [285, 511] on div "check" at bounding box center [259, 560] width 79 height 250
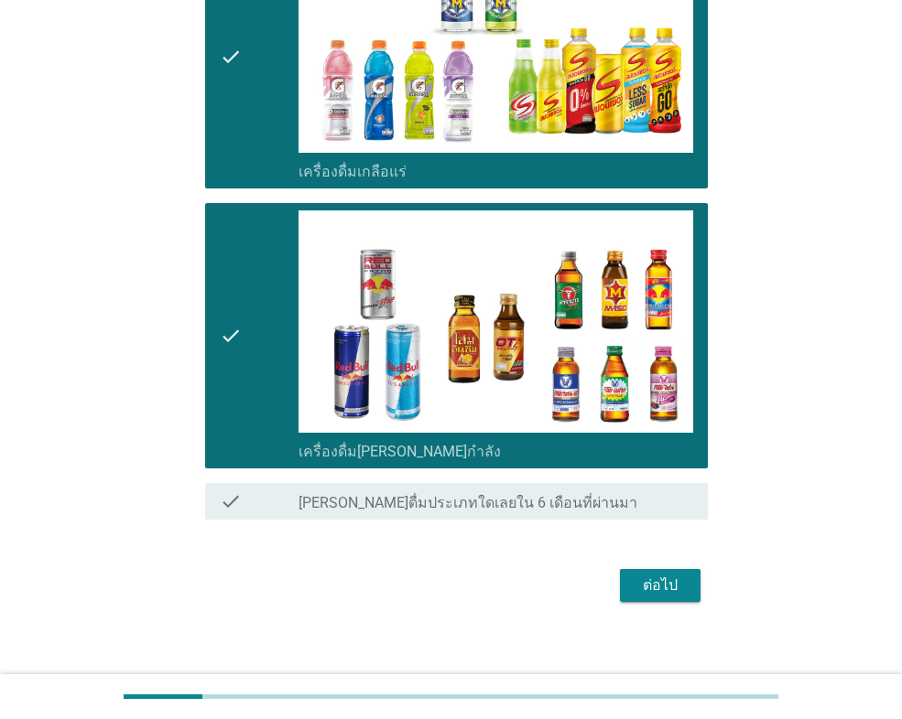
scroll to position [1428, 0]
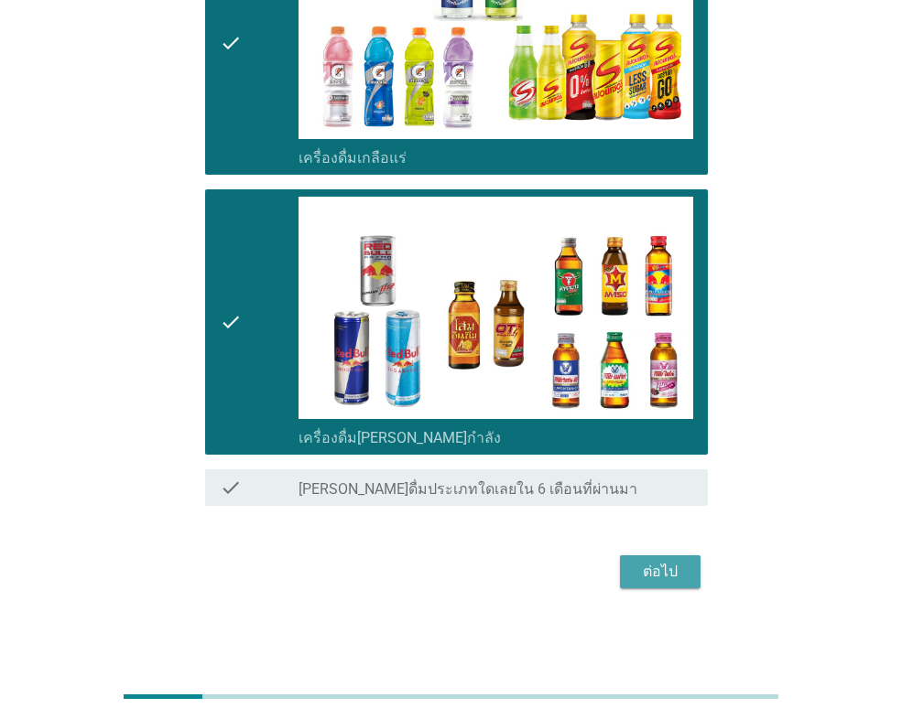
click at [654, 568] on div "ต่อไป" at bounding box center [659, 572] width 51 height 22
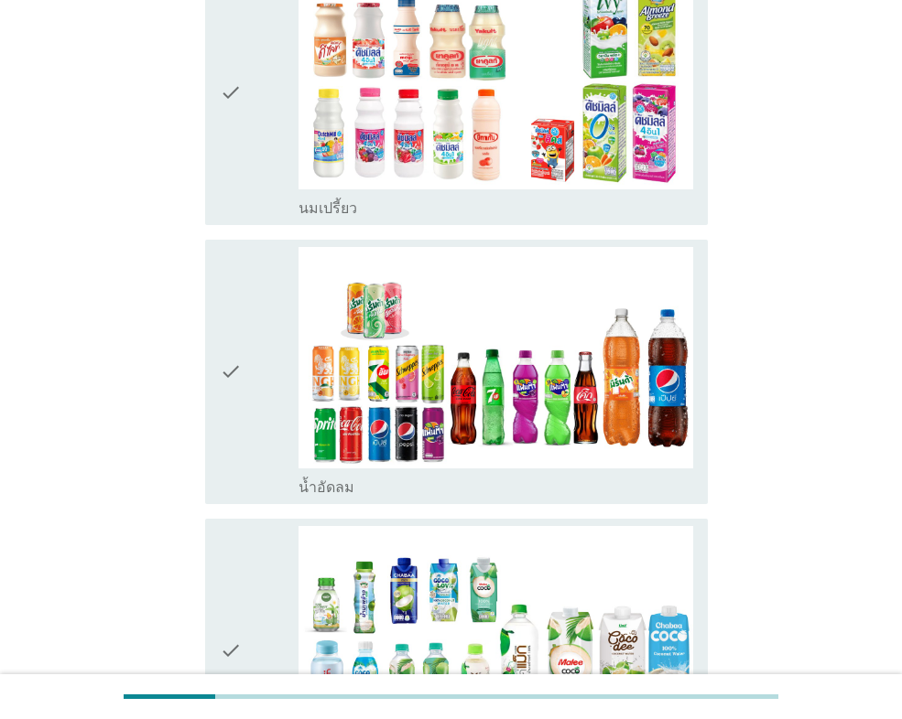
scroll to position [275, 0]
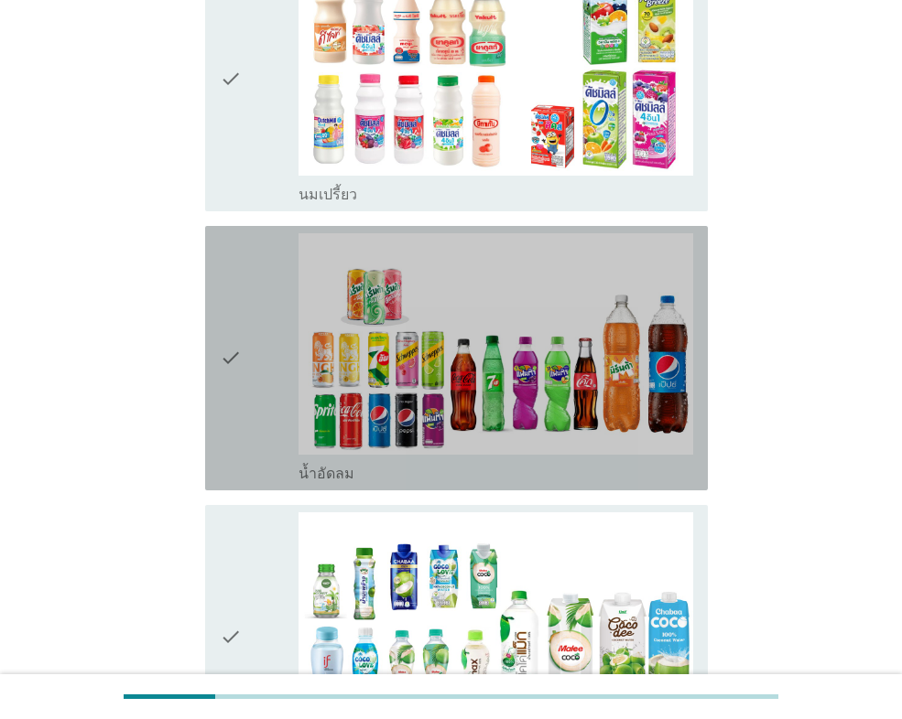
click at [257, 416] on div "check" at bounding box center [259, 358] width 79 height 250
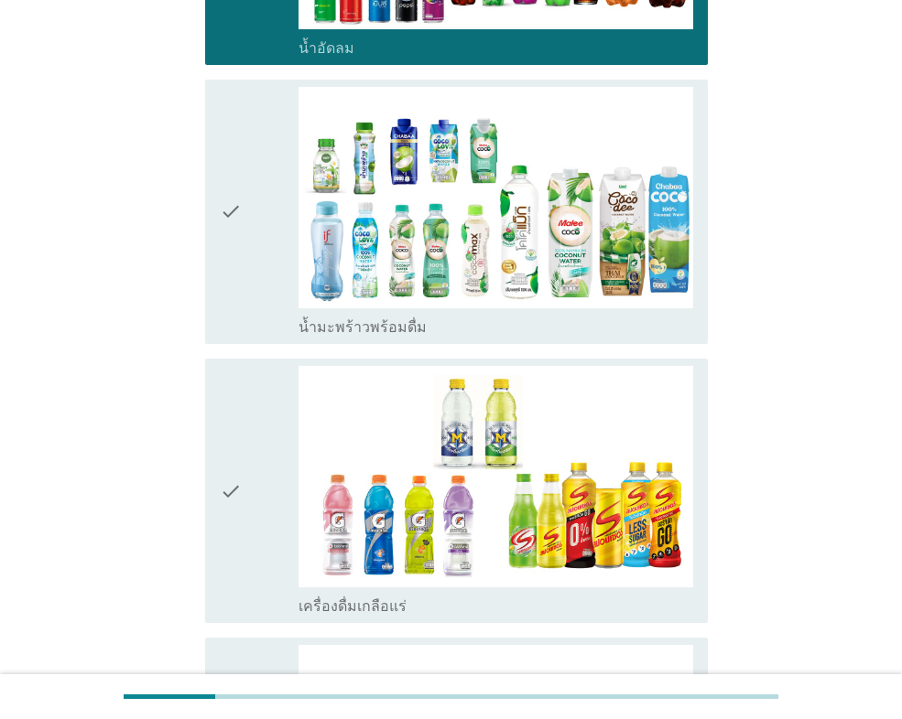
scroll to position [732, 0]
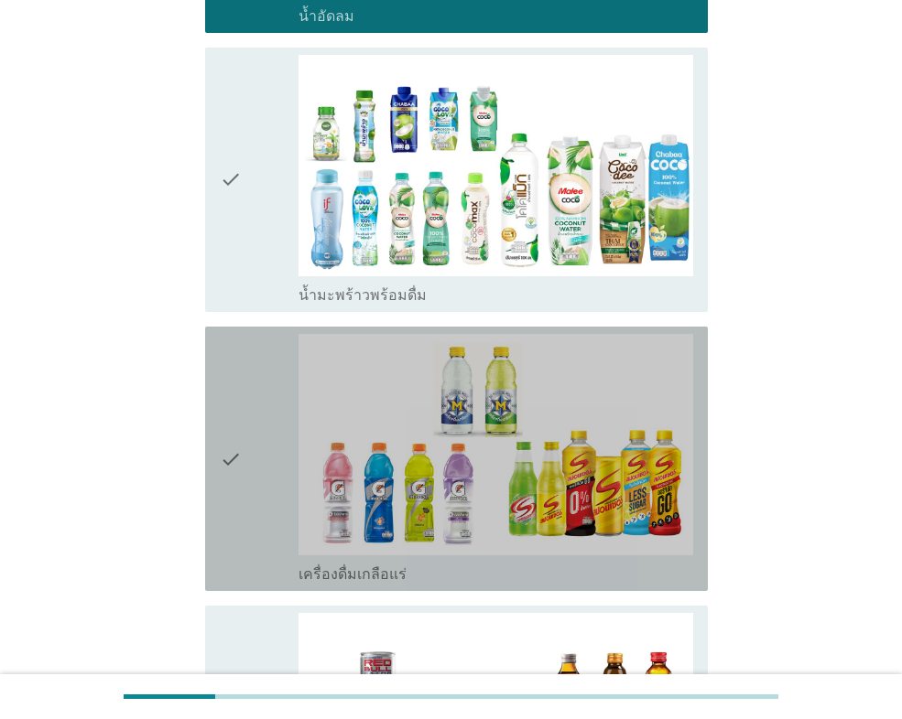
click at [269, 453] on div "check" at bounding box center [259, 459] width 79 height 250
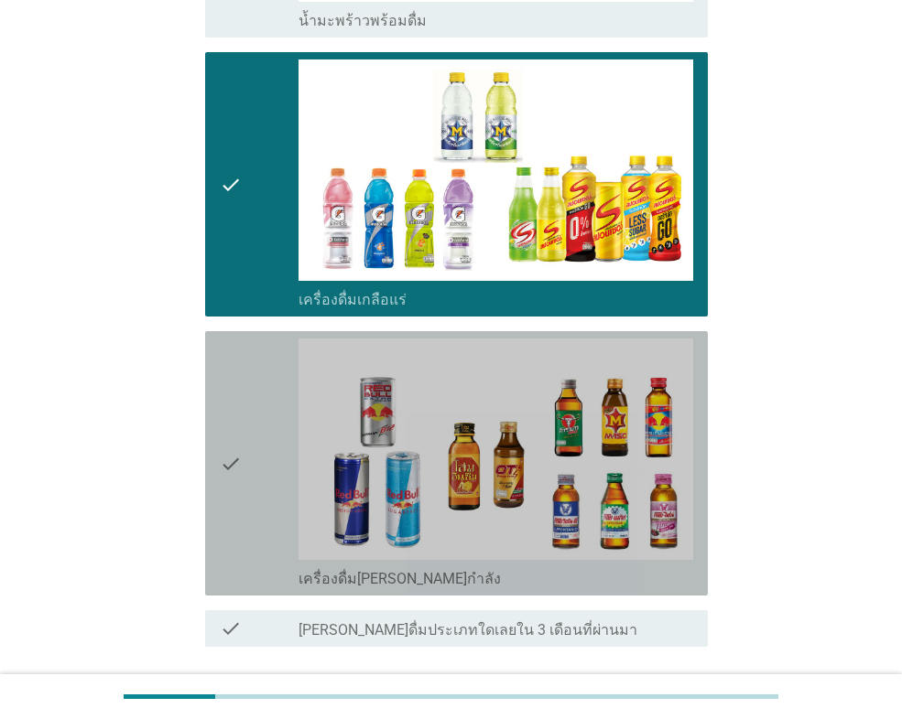
click at [264, 456] on div "check" at bounding box center [259, 464] width 79 height 250
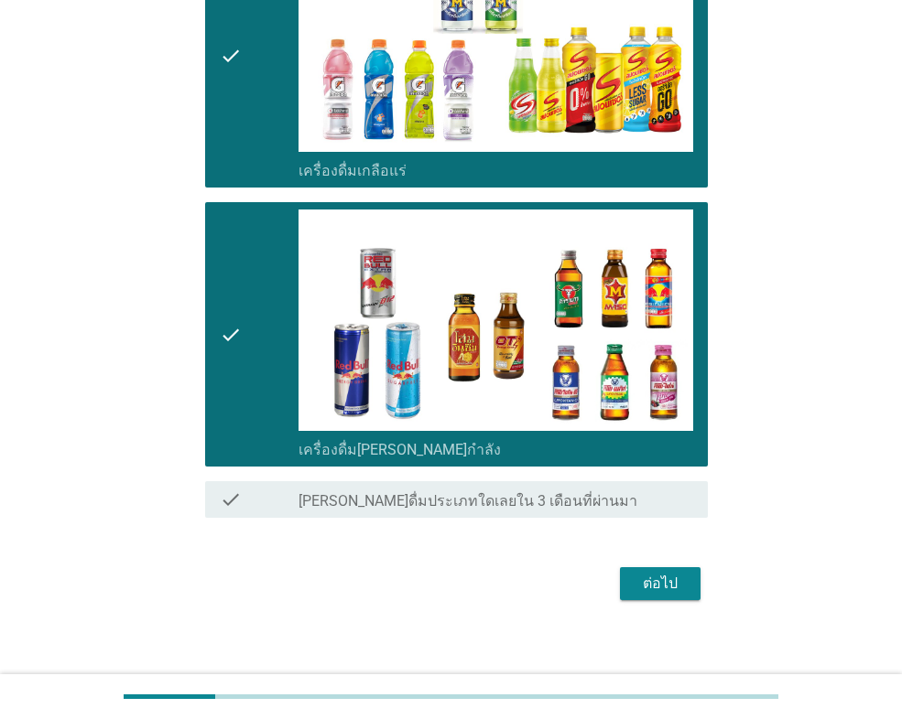
scroll to position [1149, 0]
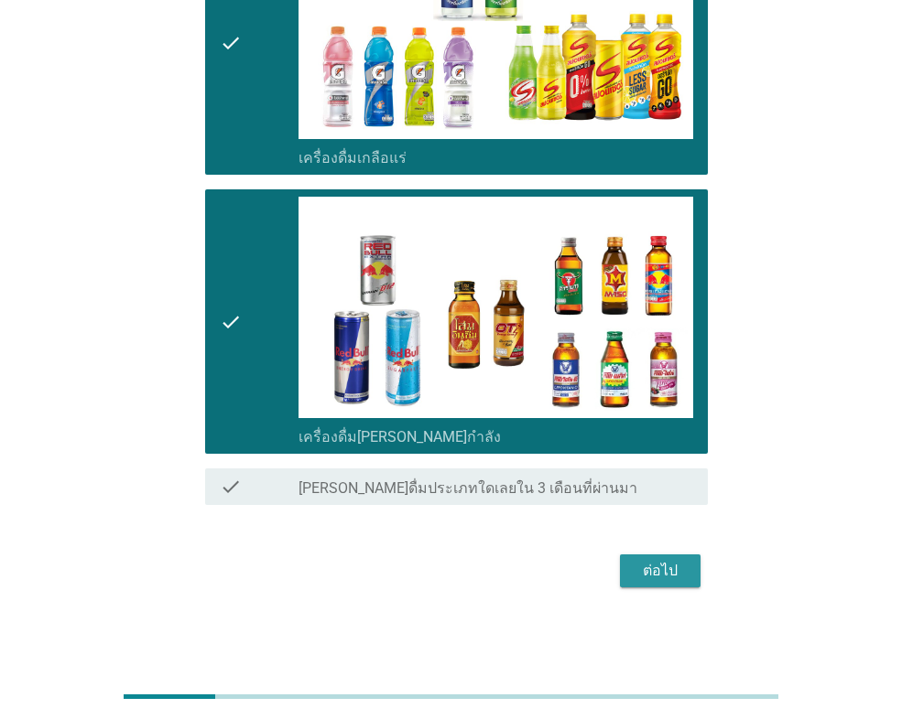
click at [651, 565] on div "ต่อไป" at bounding box center [659, 571] width 51 height 22
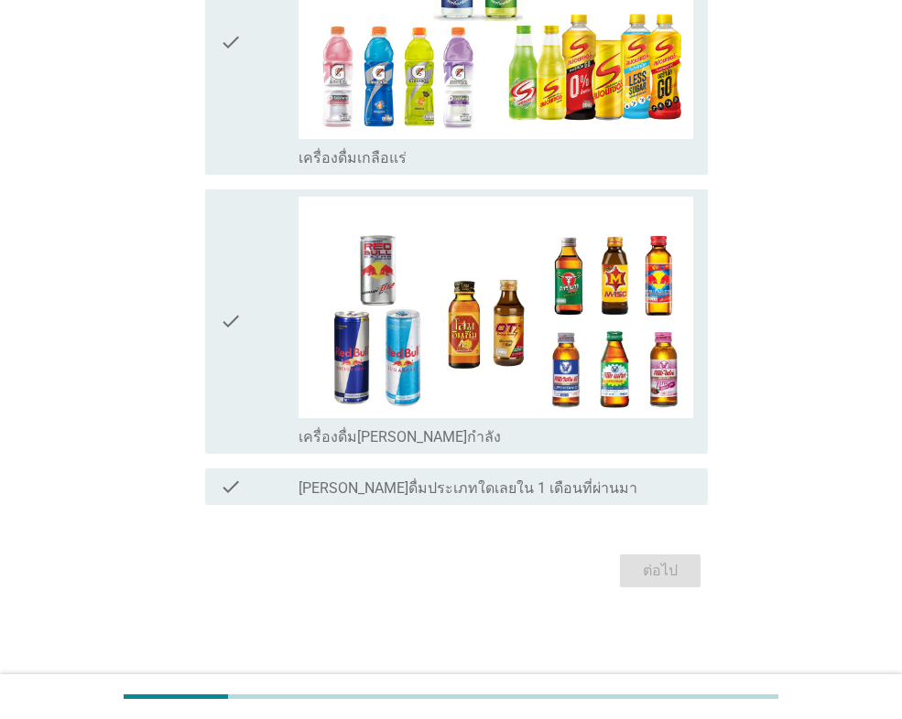
scroll to position [0, 0]
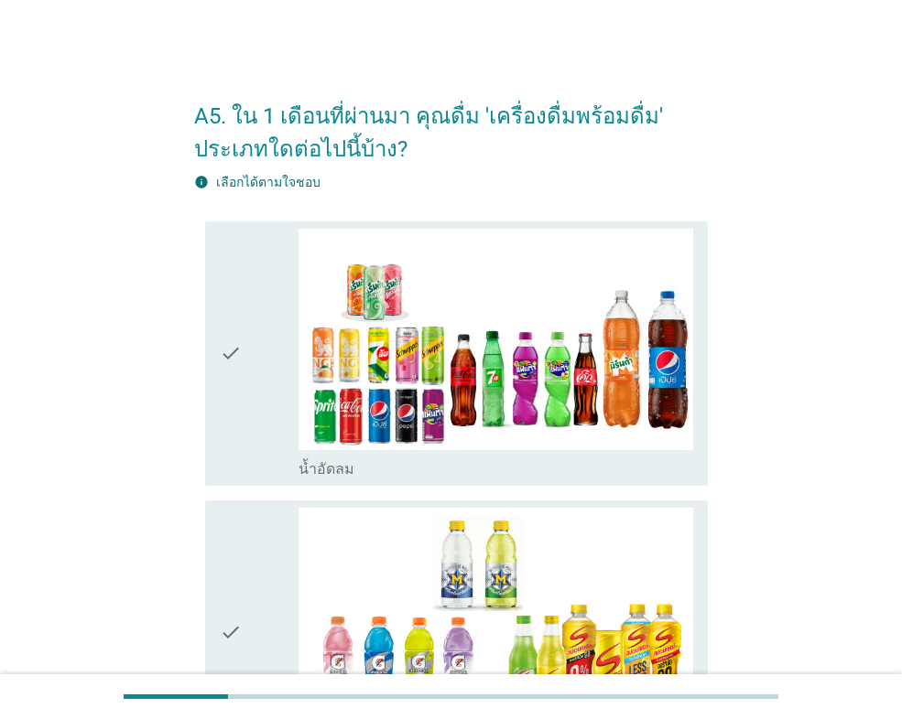
click at [250, 361] on div "check" at bounding box center [259, 354] width 79 height 250
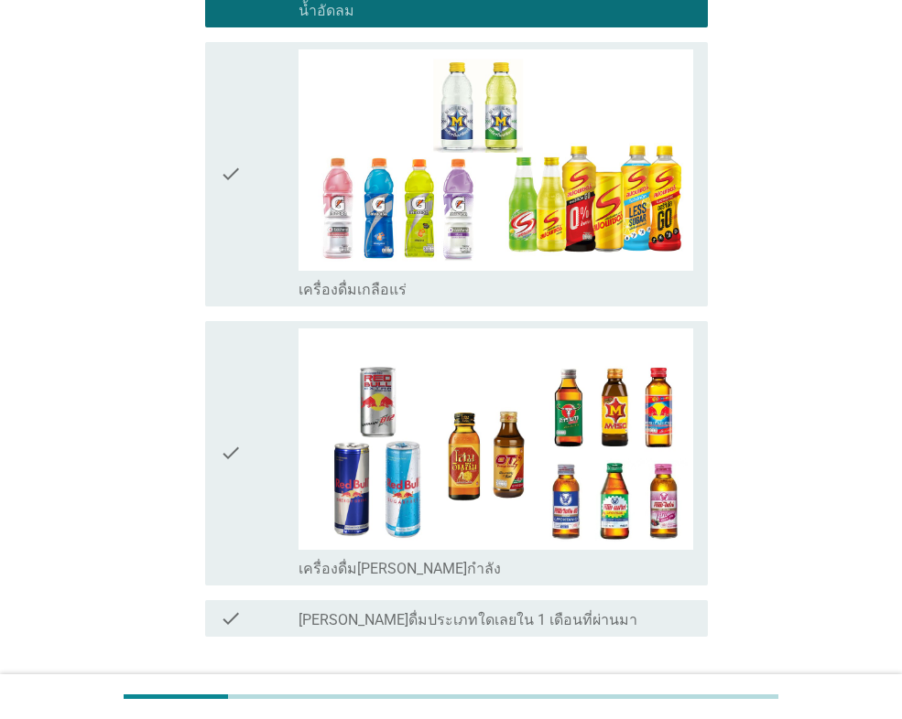
scroll to position [590, 0]
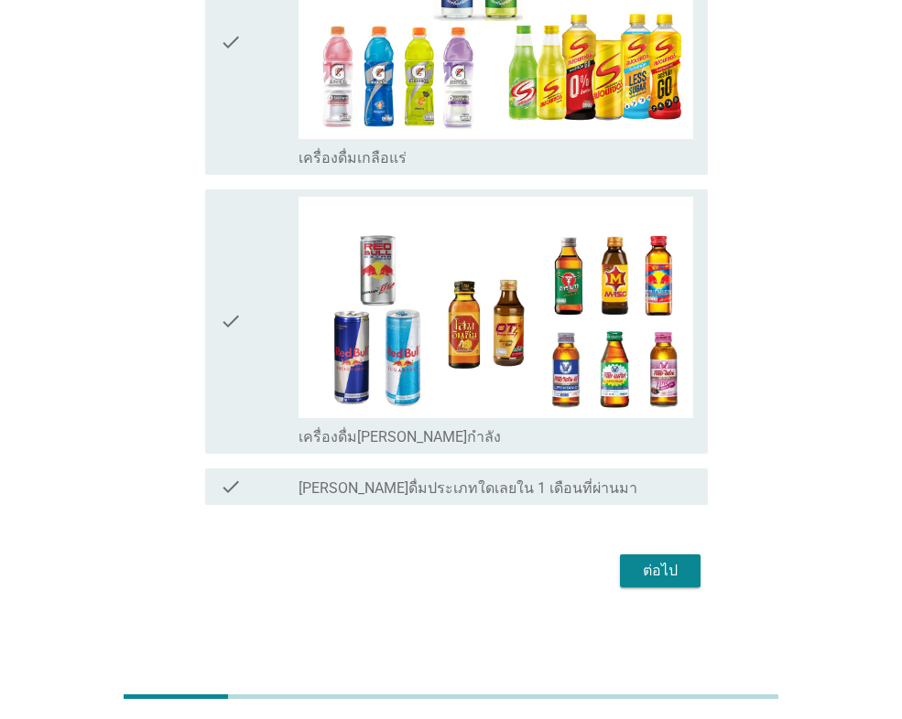
click at [275, 324] on div "check" at bounding box center [259, 322] width 79 height 250
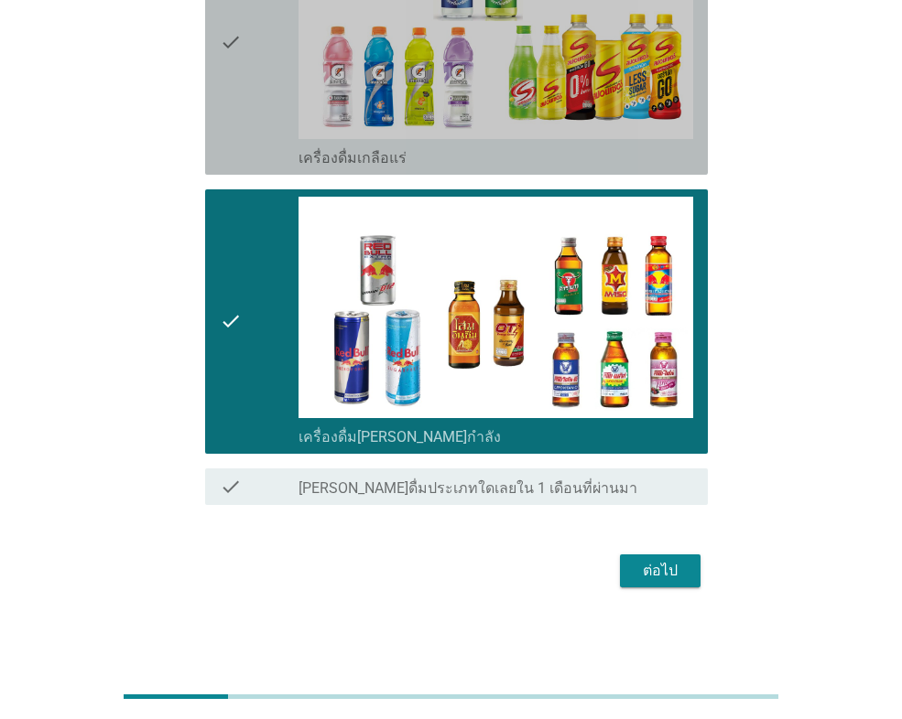
click at [267, 89] on div "check" at bounding box center [259, 43] width 79 height 250
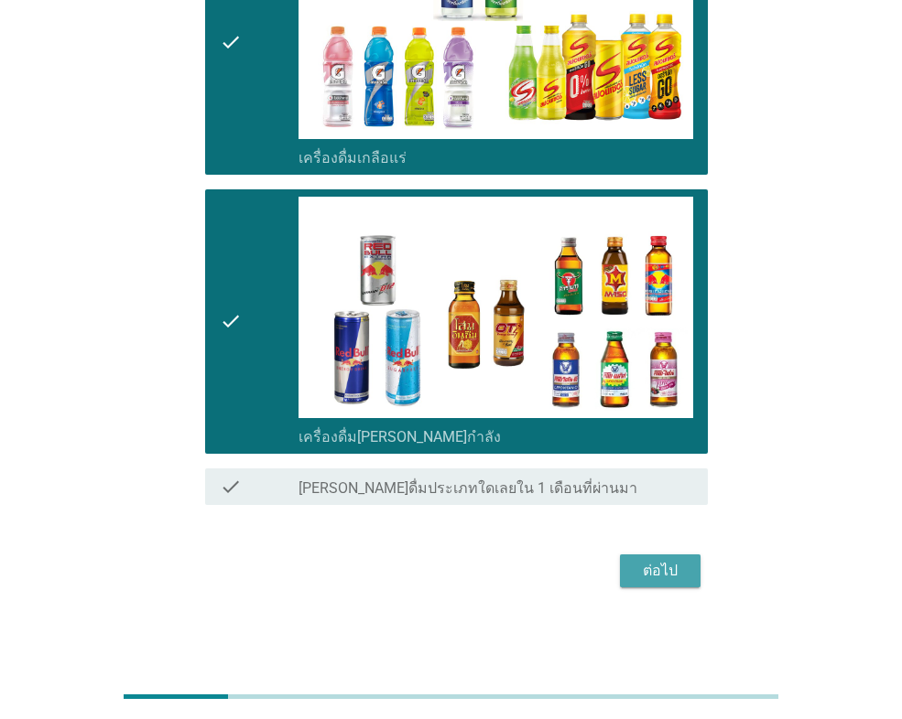
click at [653, 570] on div "ต่อไป" at bounding box center [659, 571] width 51 height 22
